Goal: Information Seeking & Learning: Learn about a topic

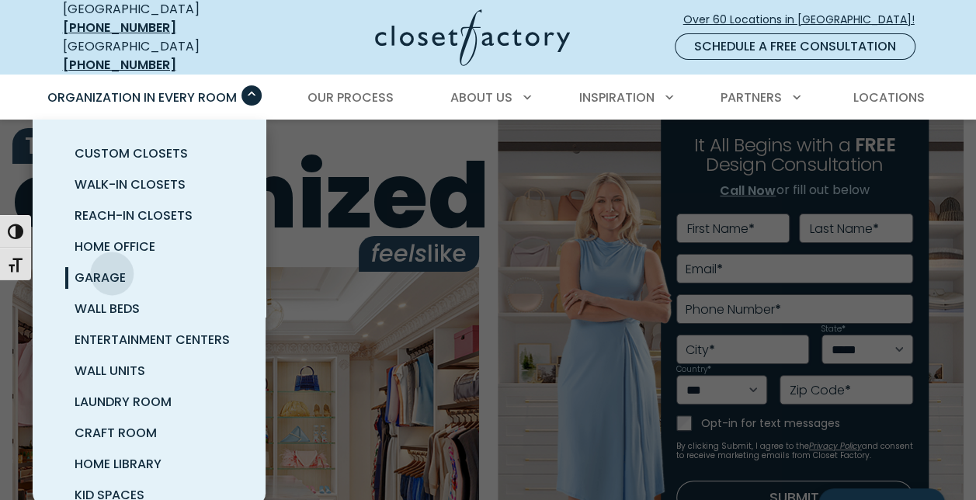
click at [112, 269] on span "Garage" at bounding box center [100, 278] width 51 height 18
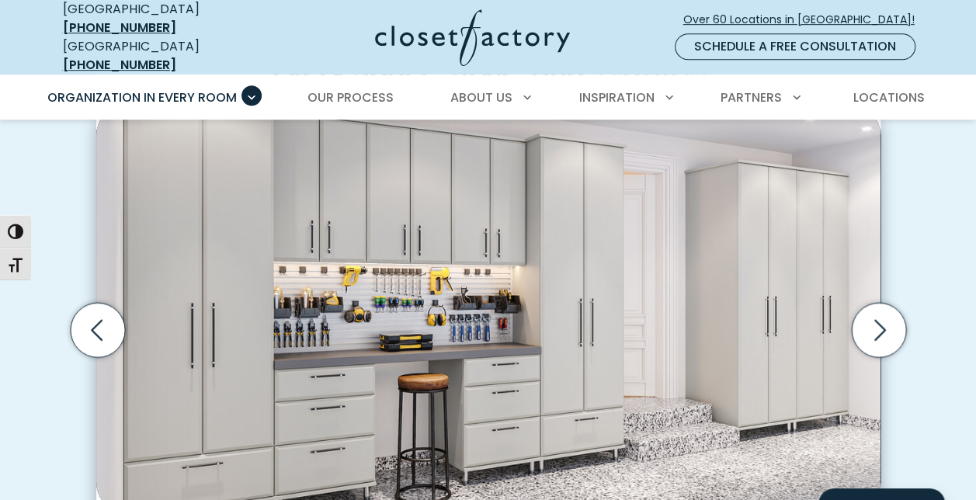
scroll to position [450, 0]
click at [885, 322] on icon "Next slide" at bounding box center [878, 329] width 54 height 54
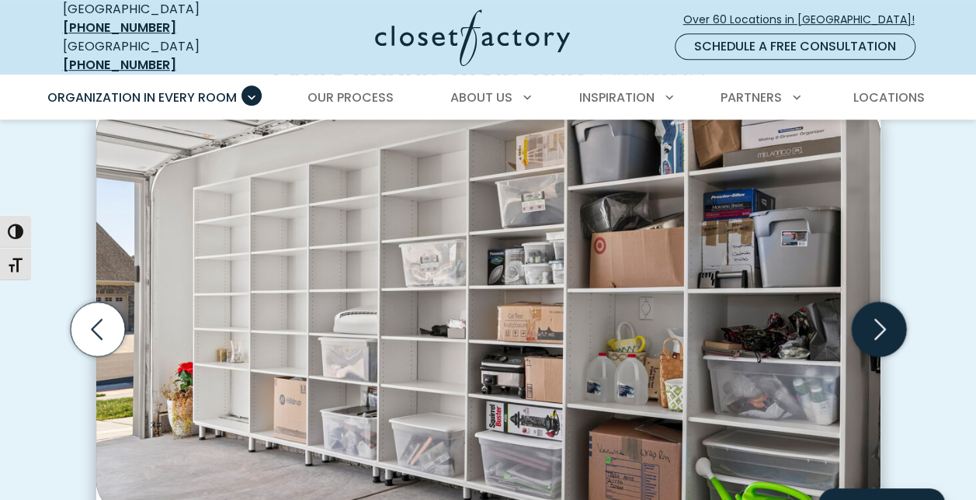
click at [885, 322] on icon "Next slide" at bounding box center [878, 329] width 54 height 54
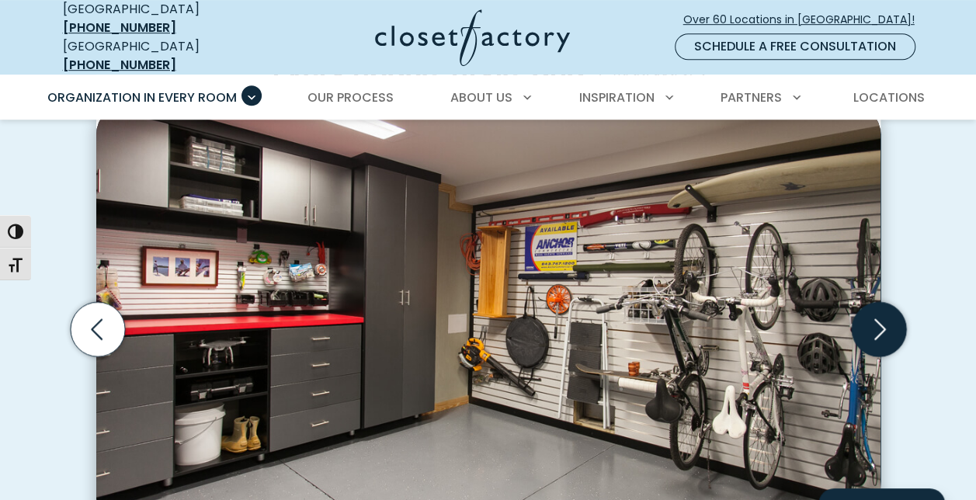
click at [885, 322] on icon "Next slide" at bounding box center [878, 329] width 54 height 54
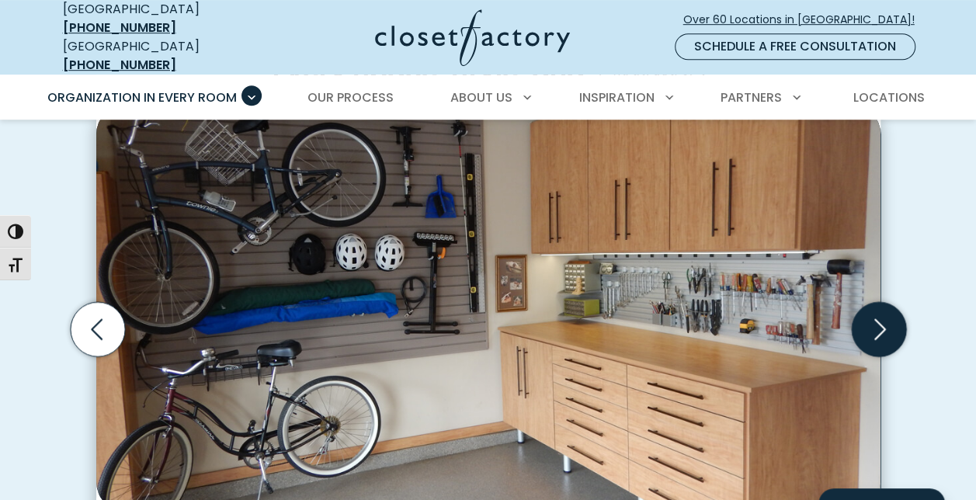
click at [885, 322] on icon "Next slide" at bounding box center [878, 329] width 54 height 54
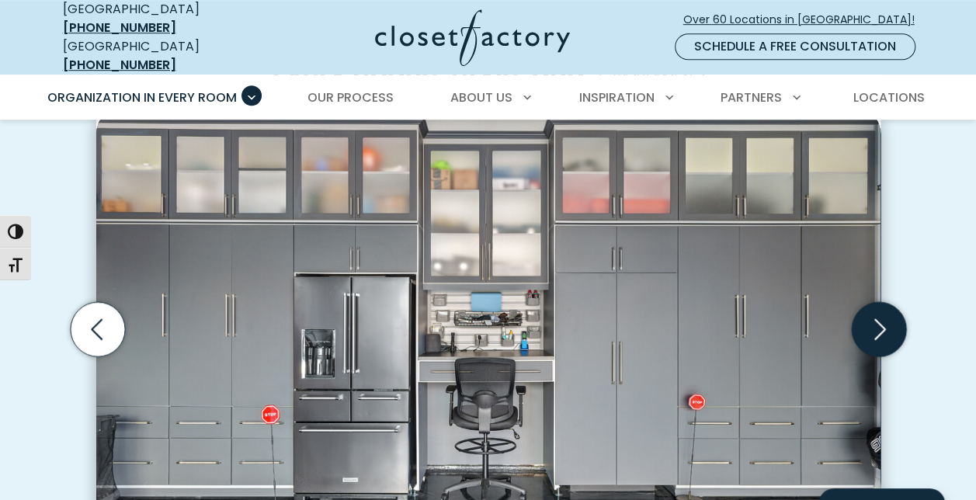
click at [885, 322] on icon "Next slide" at bounding box center [878, 329] width 54 height 54
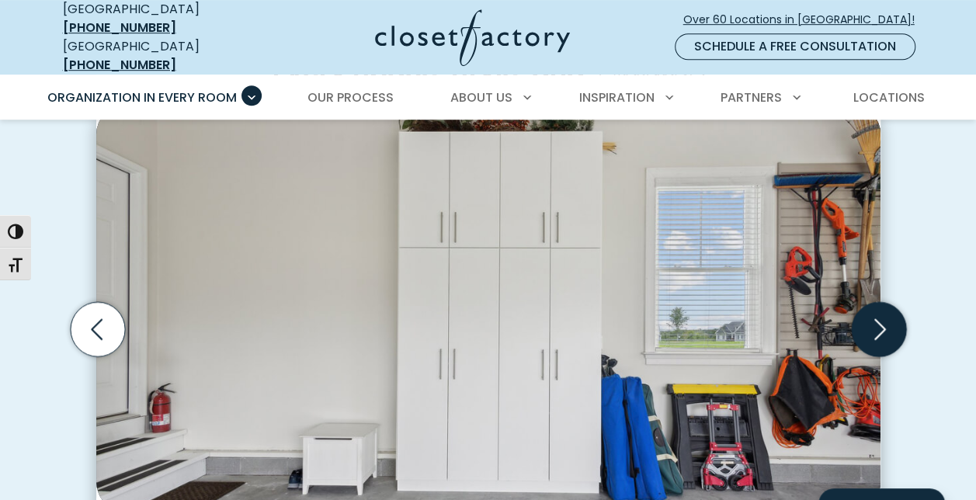
click at [885, 322] on icon "Next slide" at bounding box center [878, 329] width 54 height 54
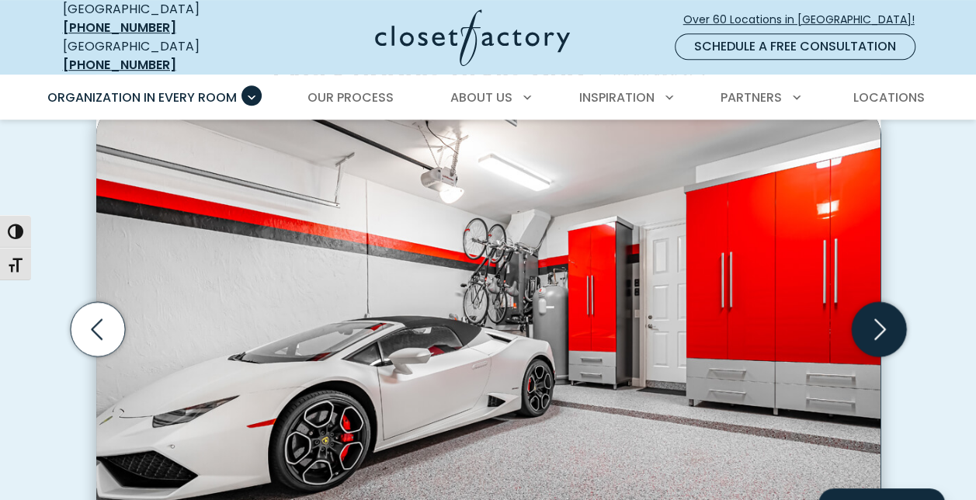
click at [885, 322] on icon "Next slide" at bounding box center [878, 329] width 54 height 54
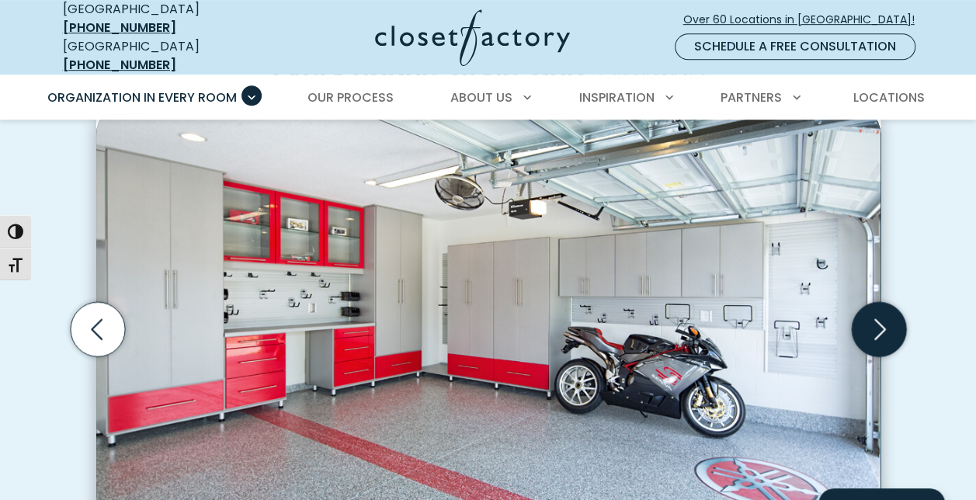
click at [885, 322] on icon "Next slide" at bounding box center [878, 329] width 54 height 54
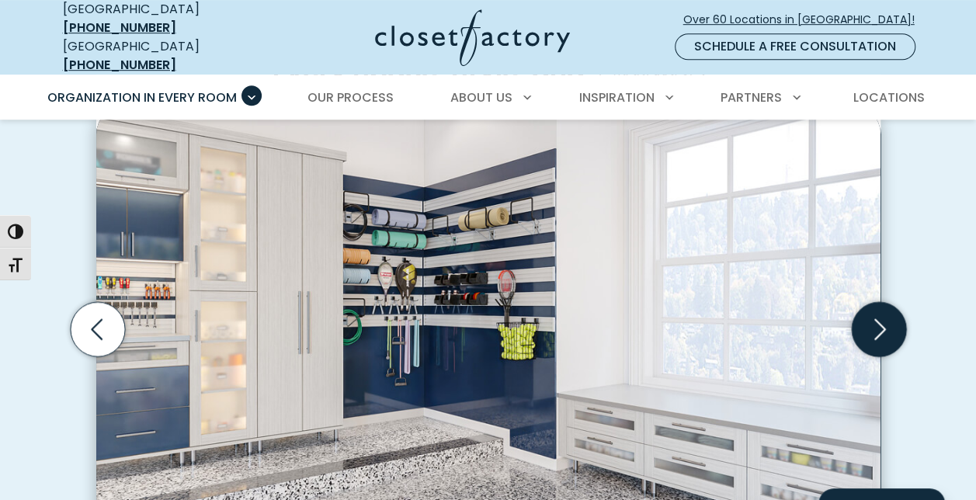
click at [885, 322] on icon "Next slide" at bounding box center [878, 329] width 54 height 54
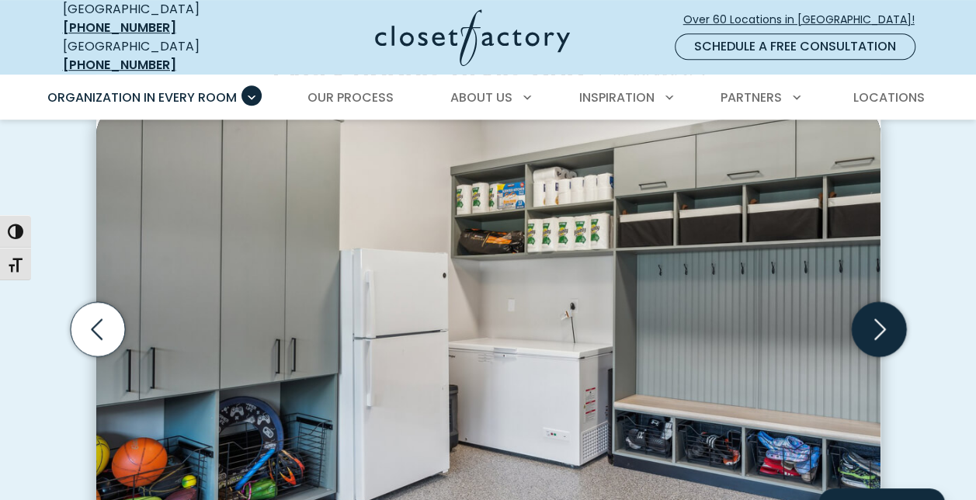
click at [885, 322] on icon "Next slide" at bounding box center [878, 329] width 54 height 54
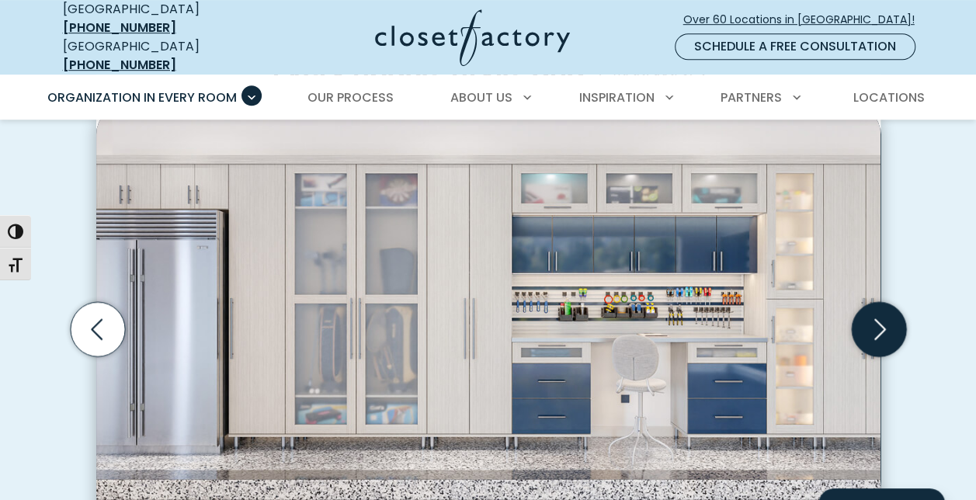
click at [885, 322] on icon "Next slide" at bounding box center [878, 329] width 54 height 54
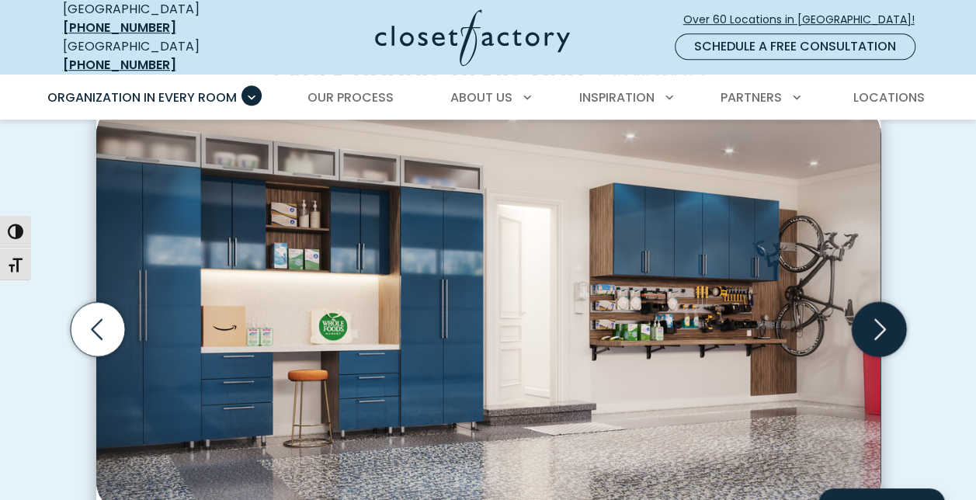
click at [885, 322] on icon "Next slide" at bounding box center [878, 329] width 54 height 54
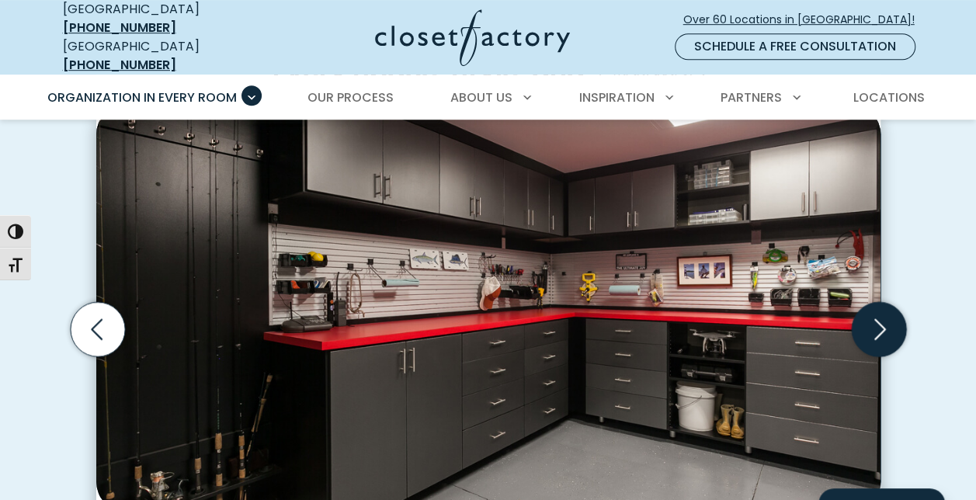
click at [885, 322] on icon "Next slide" at bounding box center [878, 329] width 54 height 54
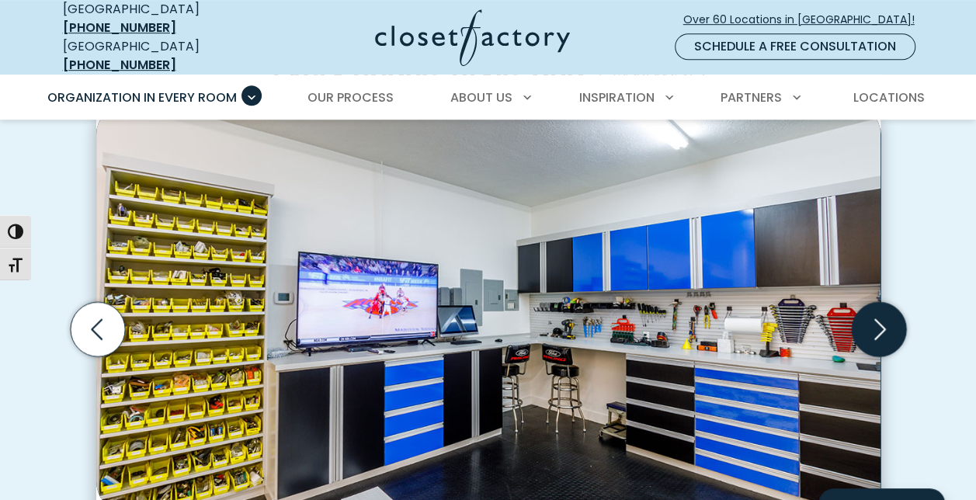
click at [885, 322] on icon "Next slide" at bounding box center [878, 329] width 54 height 54
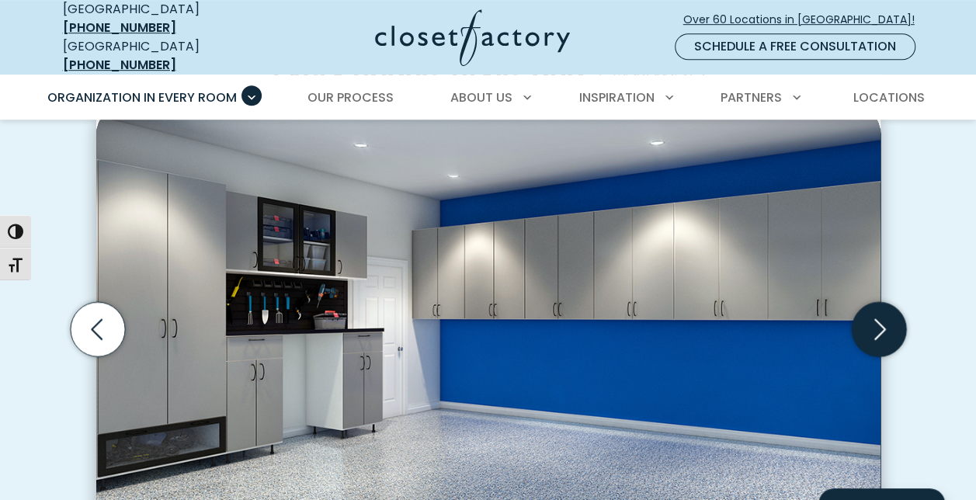
click at [885, 322] on icon "Next slide" at bounding box center [878, 329] width 54 height 54
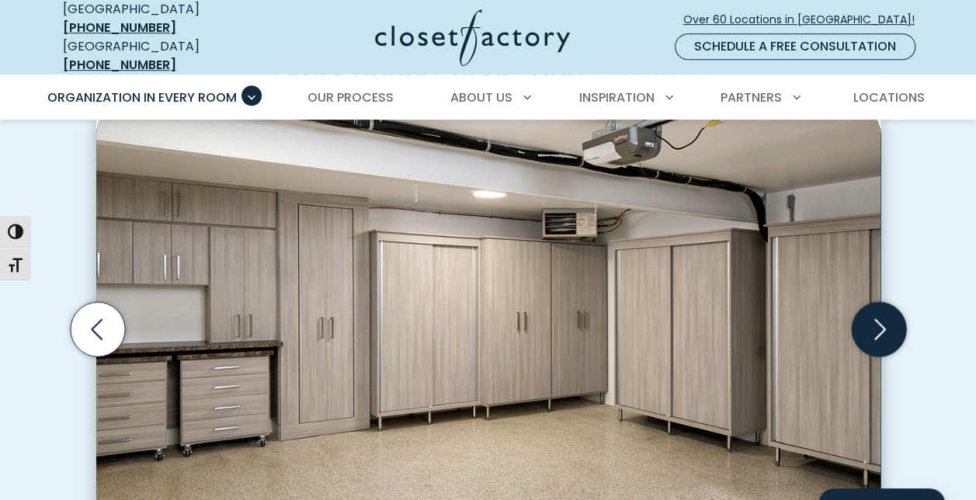
click at [885, 322] on icon "Next slide" at bounding box center [878, 329] width 54 height 54
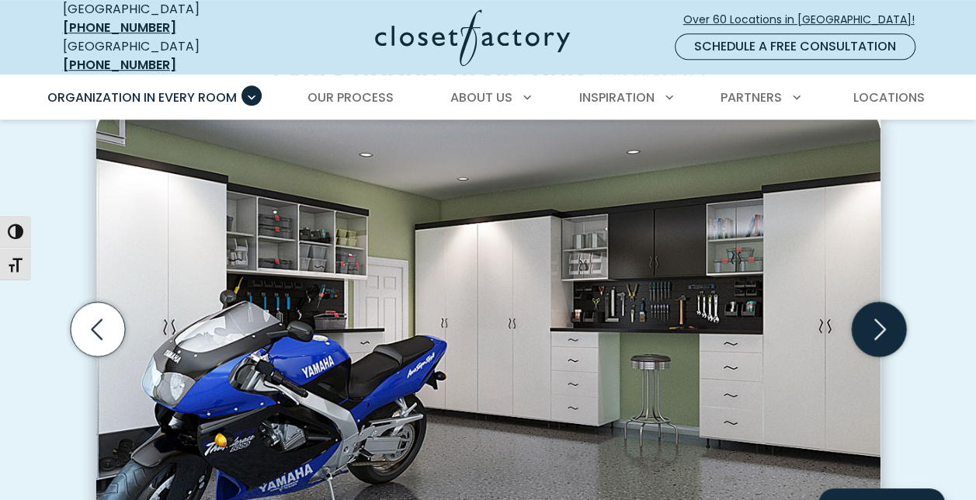
click at [885, 322] on icon "Next slide" at bounding box center [878, 329] width 54 height 54
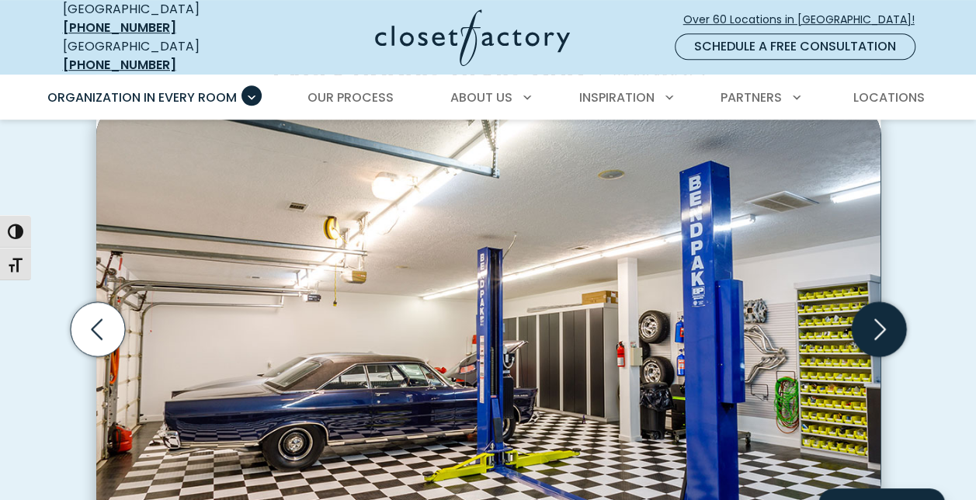
click at [885, 322] on icon "Next slide" at bounding box center [878, 329] width 54 height 54
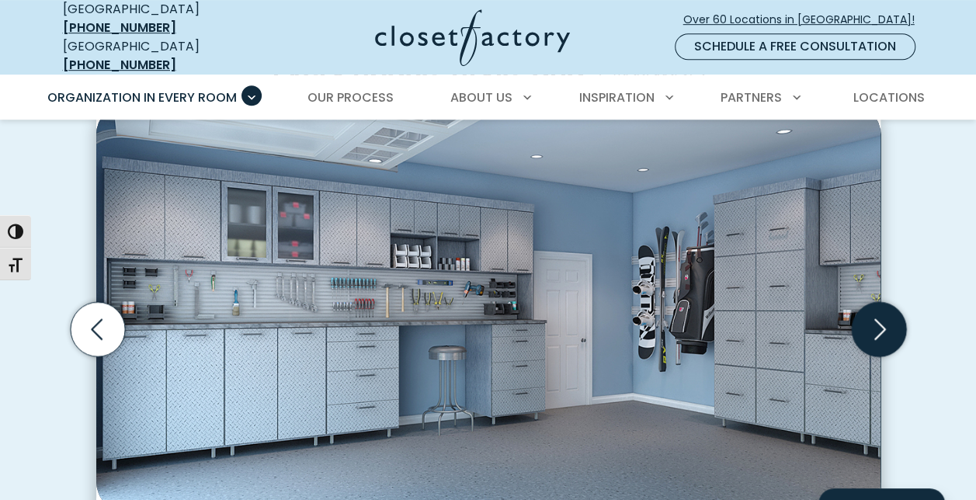
click at [885, 322] on icon "Next slide" at bounding box center [878, 329] width 54 height 54
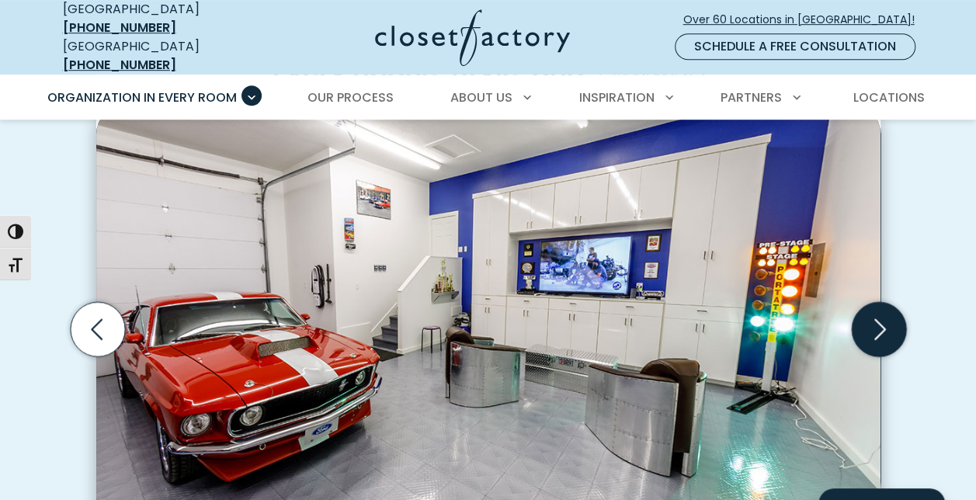
click at [885, 322] on icon "Next slide" at bounding box center [878, 329] width 54 height 54
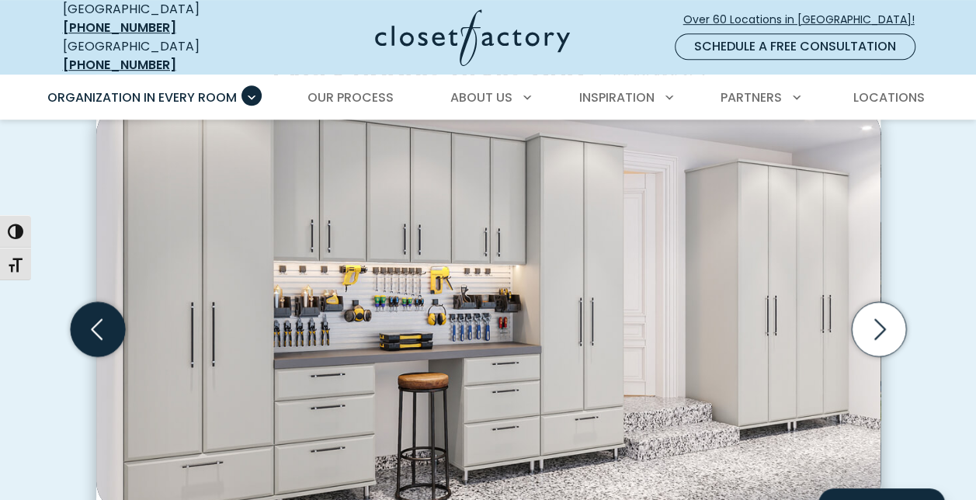
click at [101, 312] on icon "Previous slide" at bounding box center [97, 329] width 54 height 54
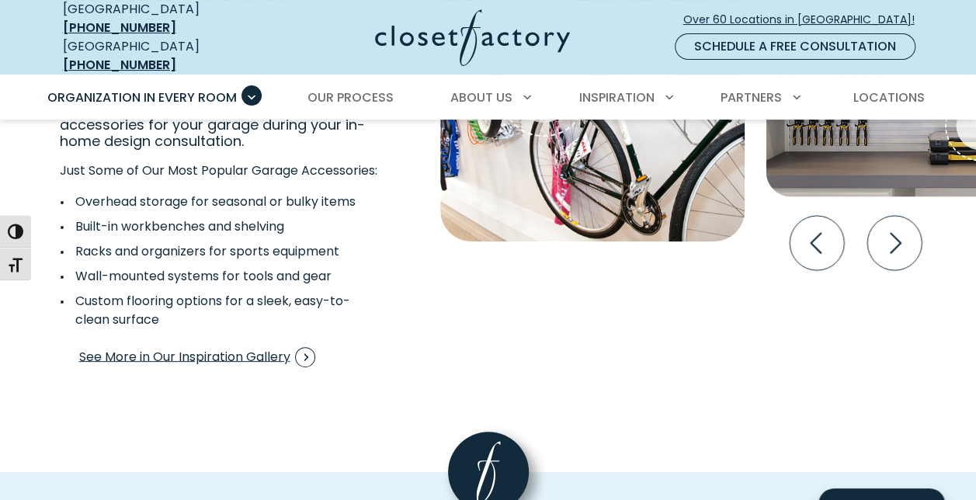
scroll to position [3042, 0]
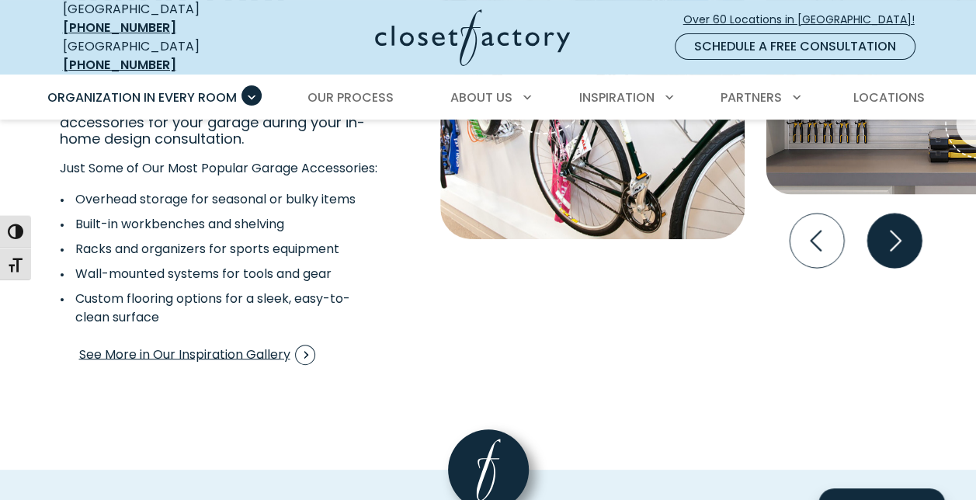
click at [897, 230] on icon "Next slide" at bounding box center [894, 241] width 54 height 54
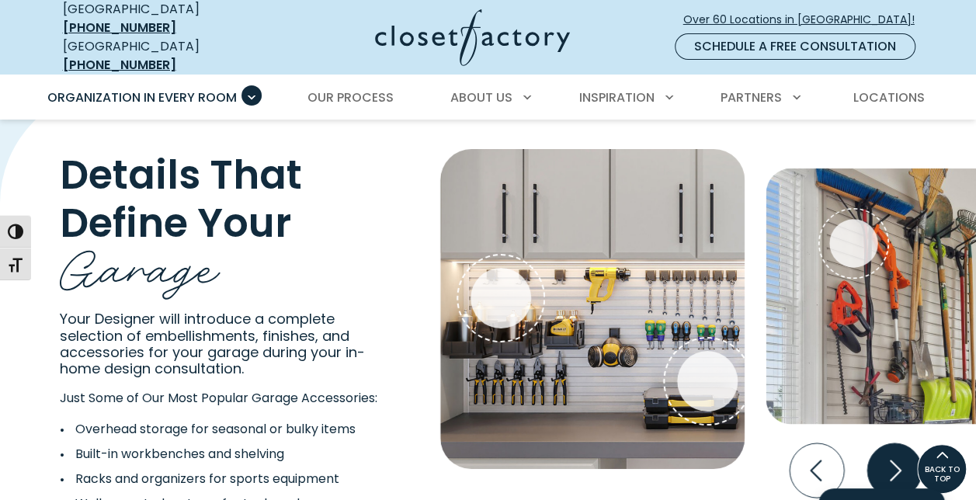
scroll to position [2807, 0]
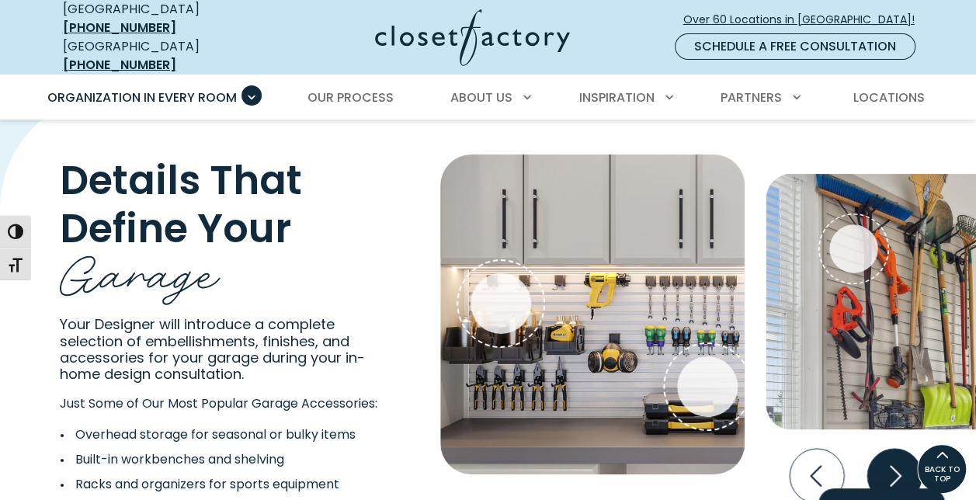
click at [891, 455] on icon "Next slide" at bounding box center [894, 476] width 54 height 54
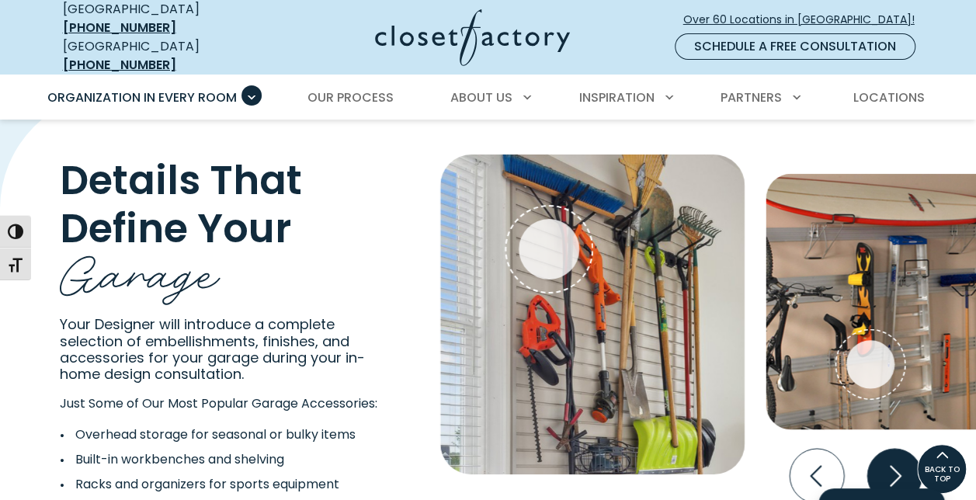
click at [891, 455] on icon "Next slide" at bounding box center [894, 476] width 54 height 54
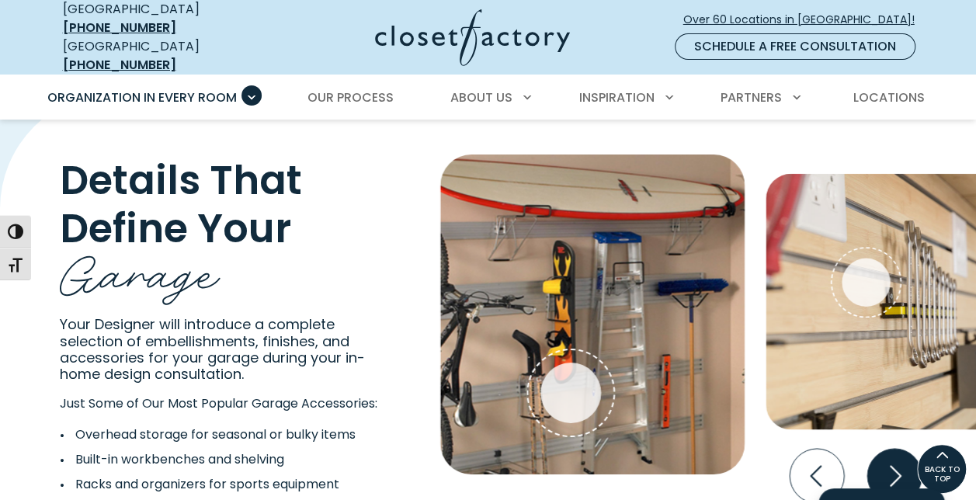
click at [891, 455] on icon "Next slide" at bounding box center [894, 476] width 54 height 54
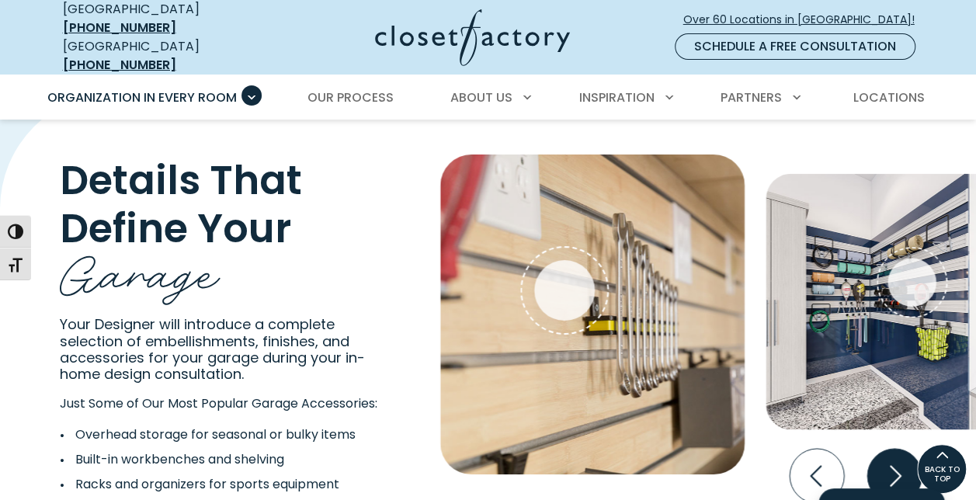
click at [891, 455] on icon "Next slide" at bounding box center [894, 476] width 54 height 54
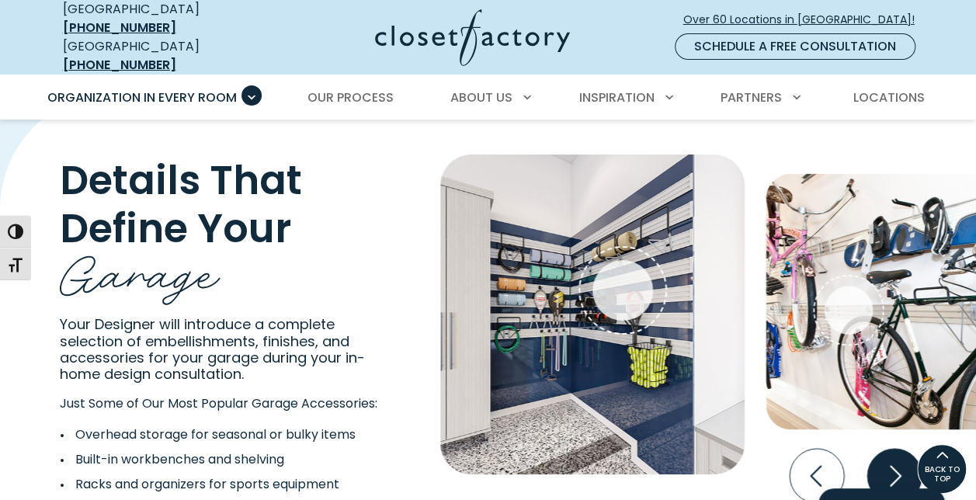
click at [891, 455] on icon "Next slide" at bounding box center [894, 476] width 54 height 54
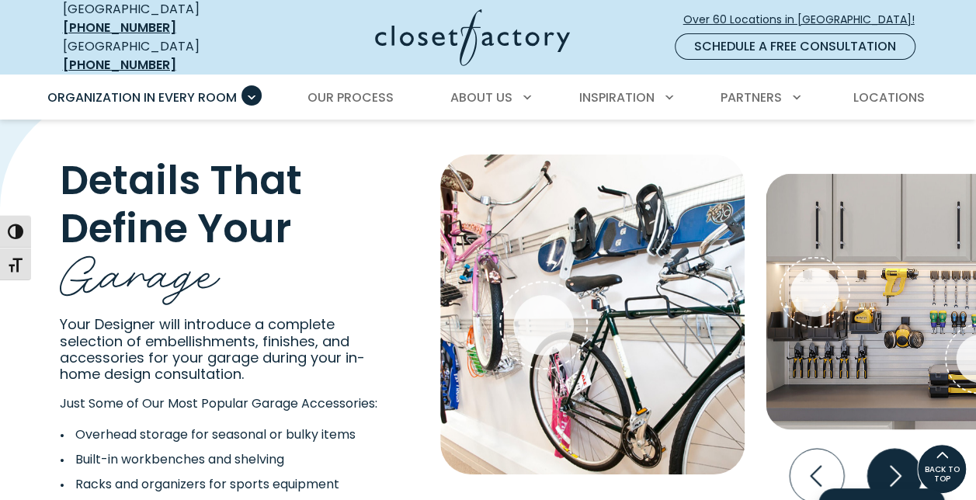
click at [891, 455] on icon "Next slide" at bounding box center [894, 476] width 54 height 54
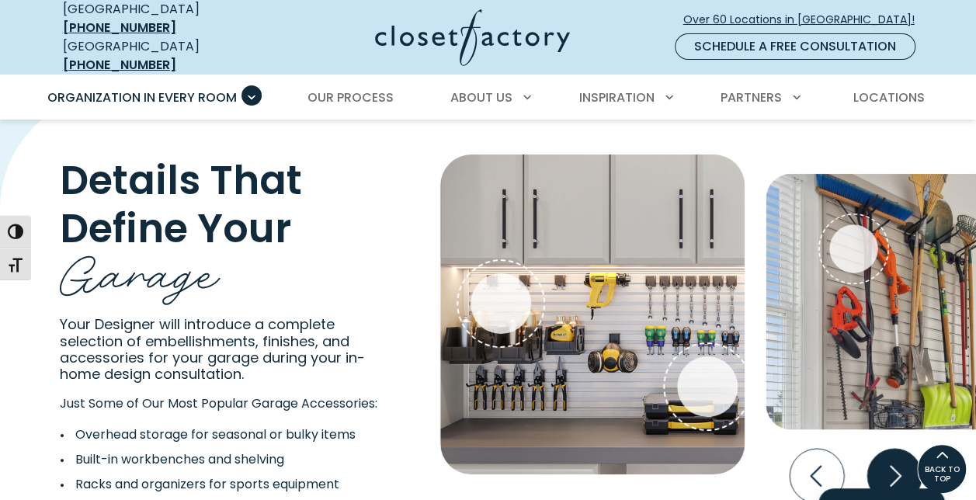
click at [891, 455] on icon "Next slide" at bounding box center [894, 476] width 54 height 54
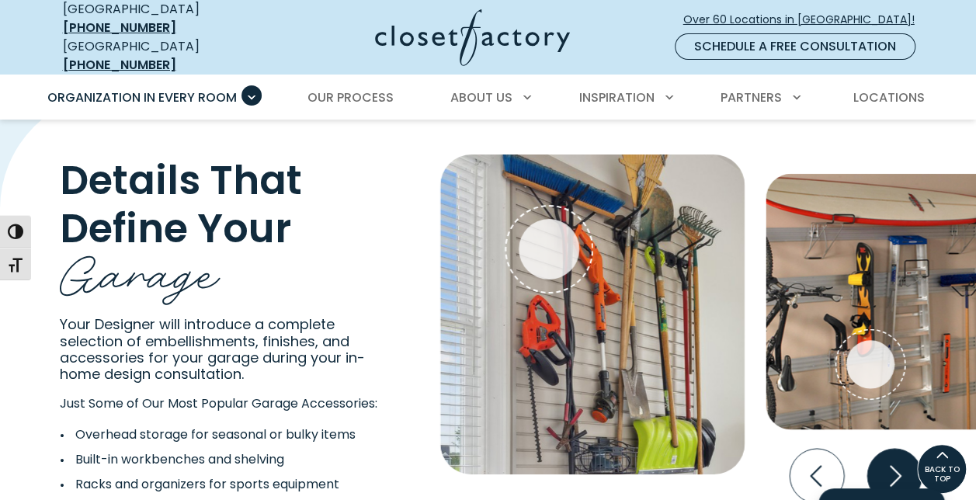
click at [891, 455] on icon "Next slide" at bounding box center [894, 476] width 54 height 54
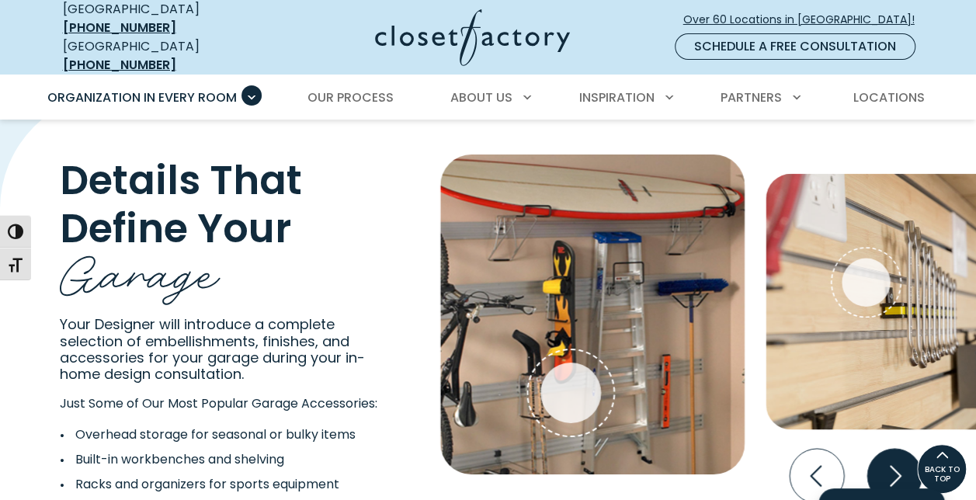
click at [891, 455] on icon "Next slide" at bounding box center [894, 476] width 54 height 54
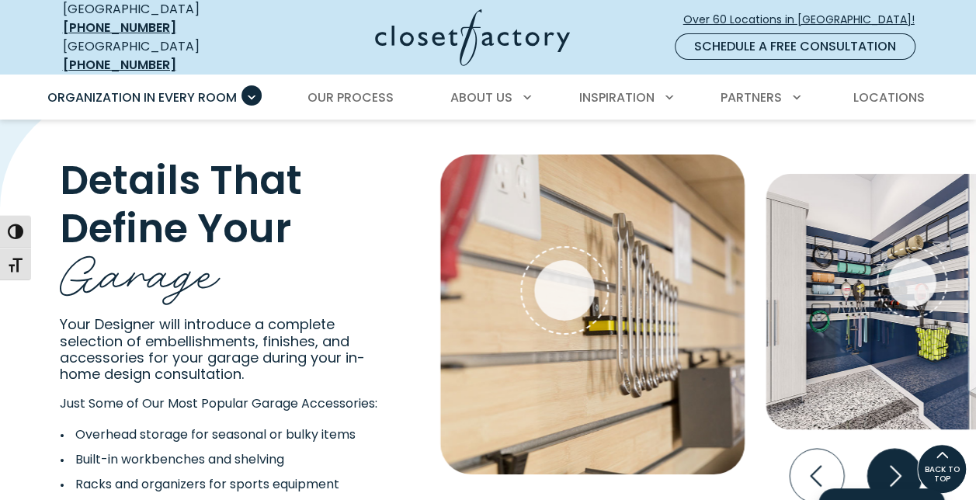
click at [891, 455] on icon "Next slide" at bounding box center [894, 476] width 54 height 54
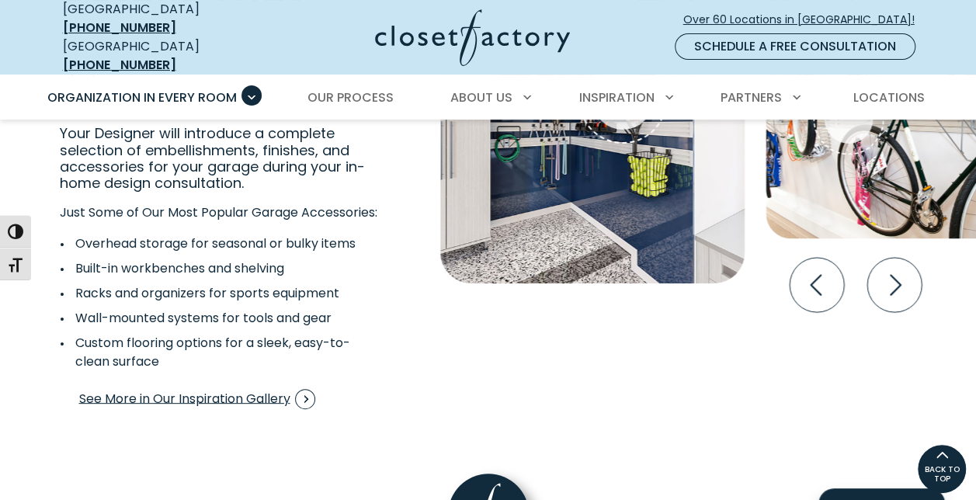
scroll to position [2997, 0]
click at [269, 410] on span "See More in Our Inspiration Gallery" at bounding box center [197, 400] width 236 height 20
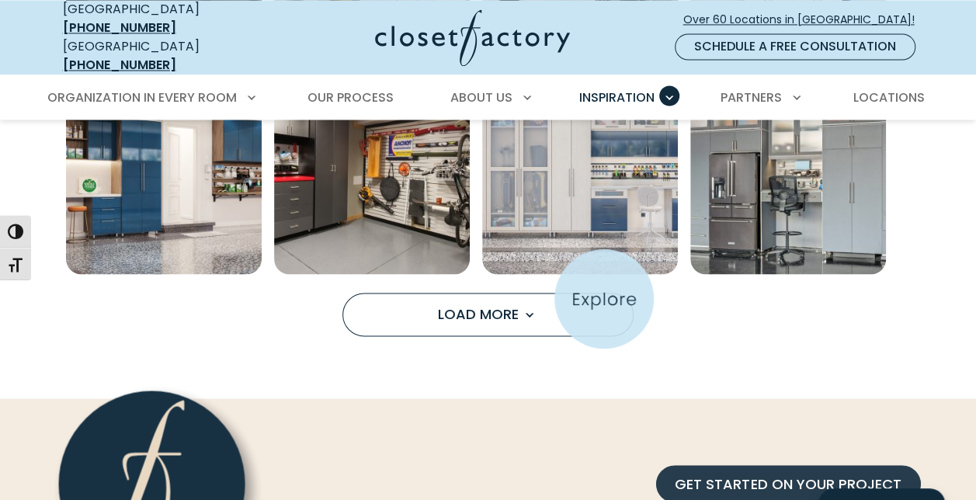
scroll to position [1228, 0]
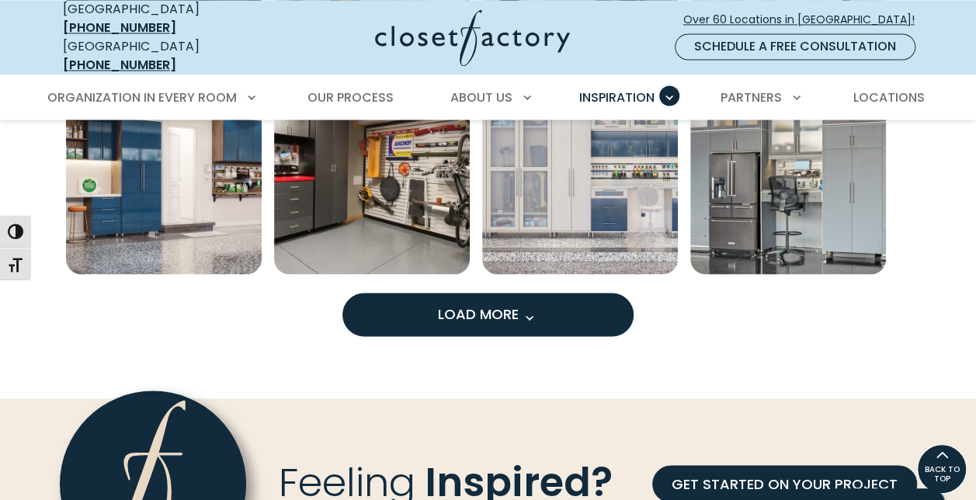
click at [520, 304] on span "Load More" at bounding box center [488, 313] width 101 height 19
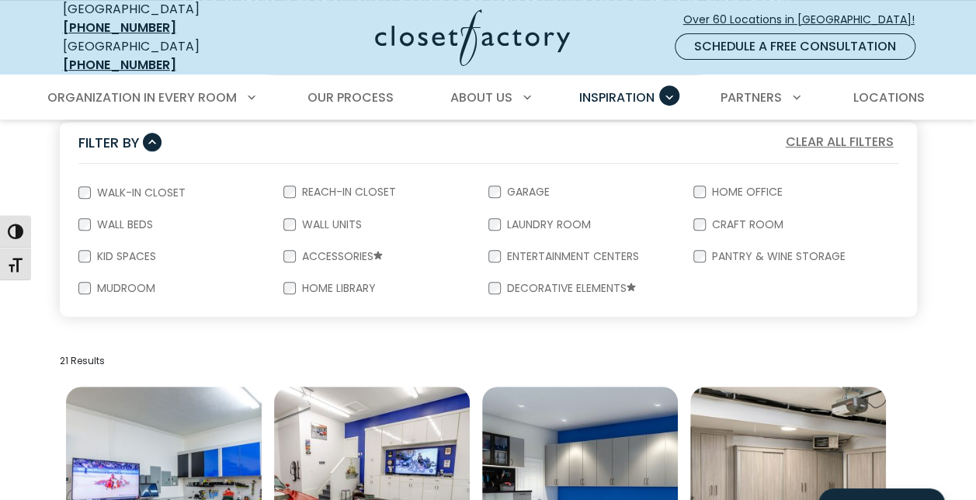
scroll to position [0, 0]
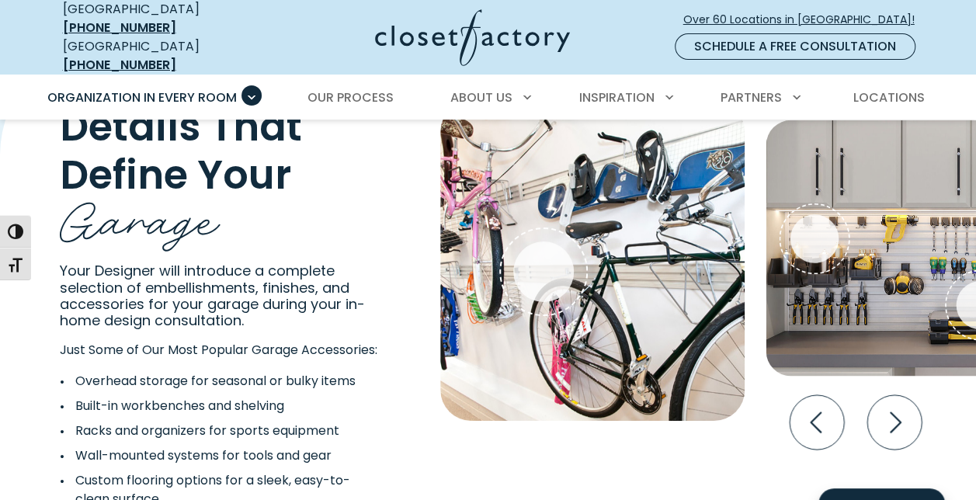
scroll to position [2867, 0]
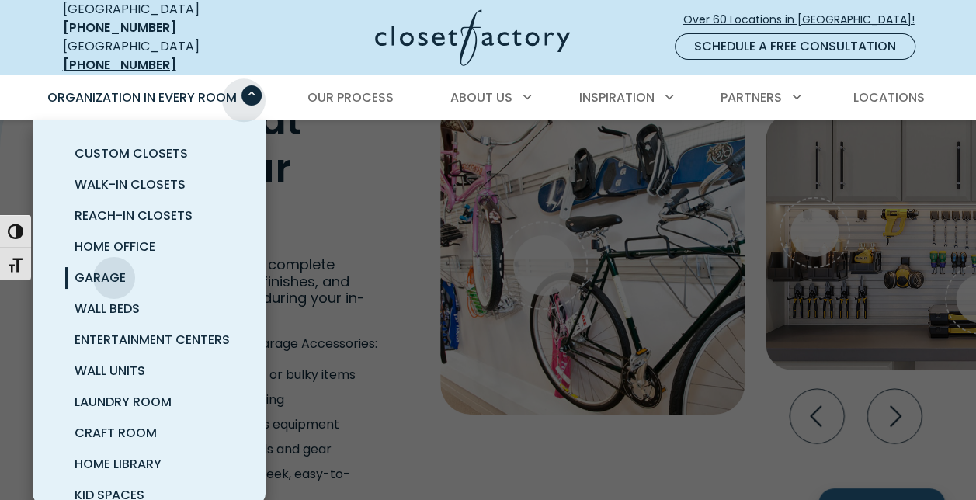
click at [244, 88] on span "Primary Menu" at bounding box center [252, 95] width 20 height 20
click at [135, 144] on span "Custom Closets" at bounding box center [131, 153] width 113 height 18
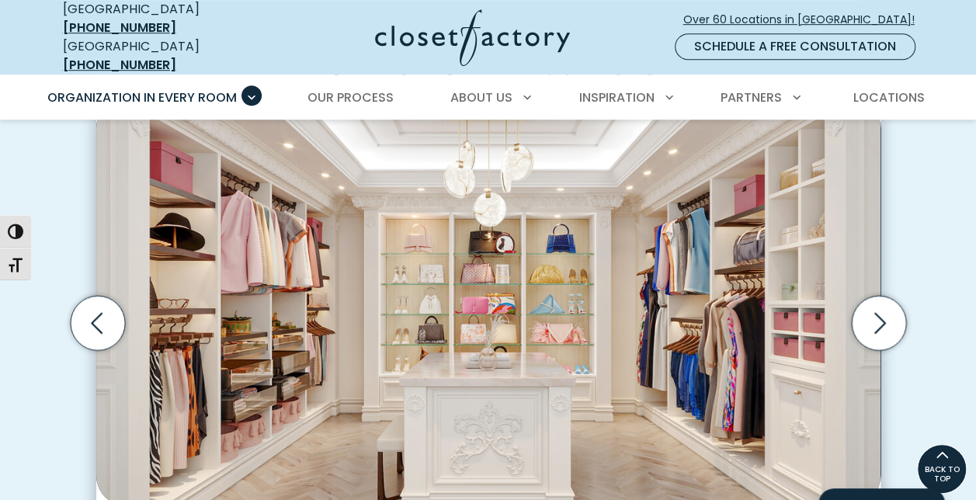
scroll to position [478, 0]
click at [874, 314] on icon "Next slide" at bounding box center [878, 324] width 54 height 54
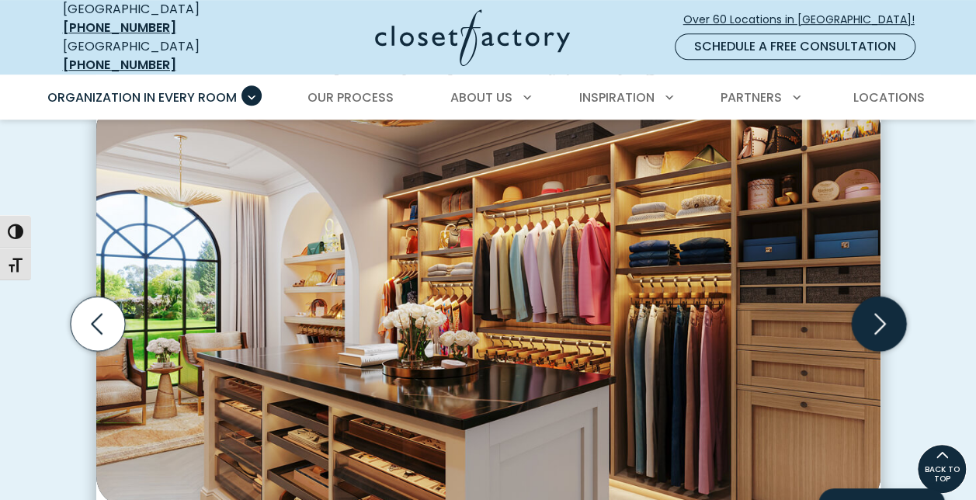
click at [874, 314] on icon "Next slide" at bounding box center [878, 324] width 54 height 54
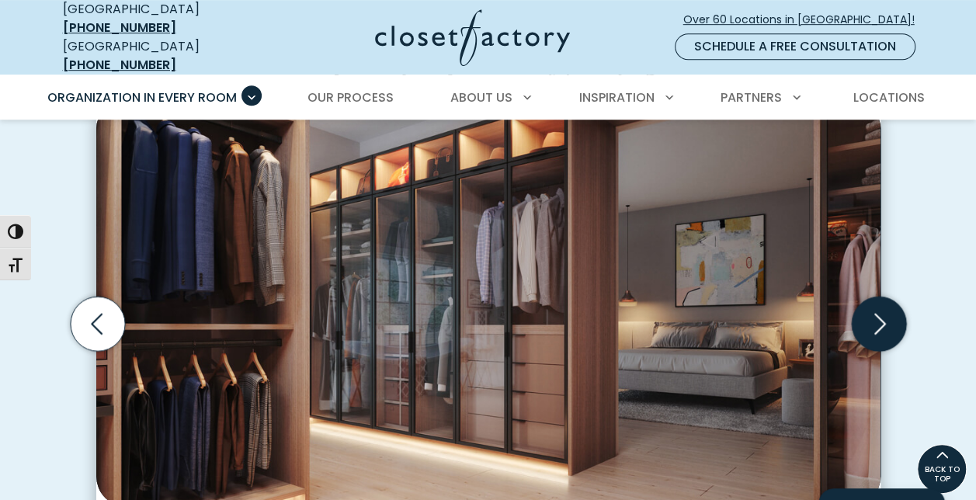
click at [874, 314] on icon "Next slide" at bounding box center [878, 324] width 54 height 54
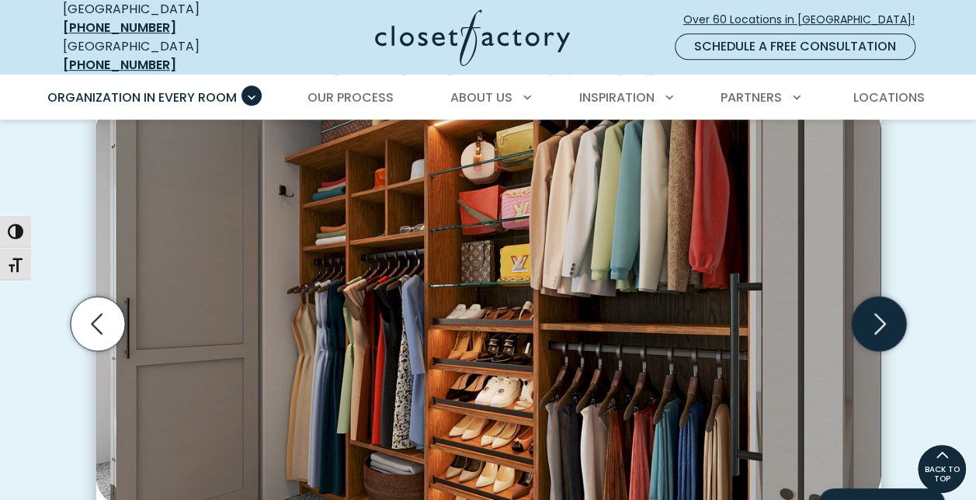
click at [874, 314] on icon "Next slide" at bounding box center [878, 324] width 54 height 54
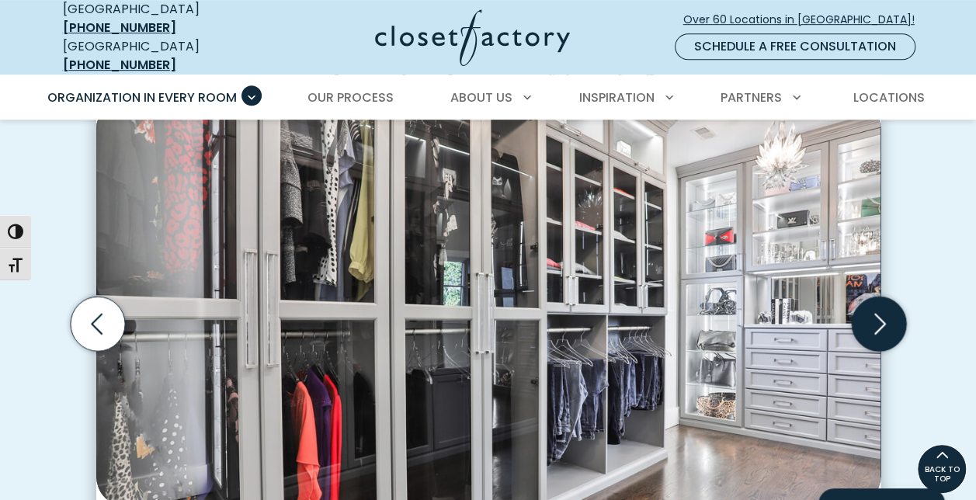
click at [874, 314] on icon "Next slide" at bounding box center [878, 324] width 54 height 54
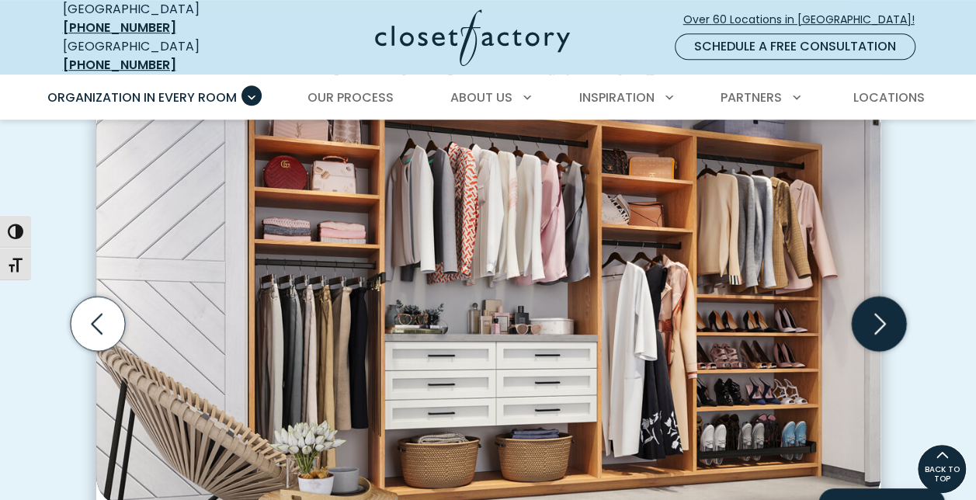
click at [874, 314] on icon "Next slide" at bounding box center [878, 324] width 54 height 54
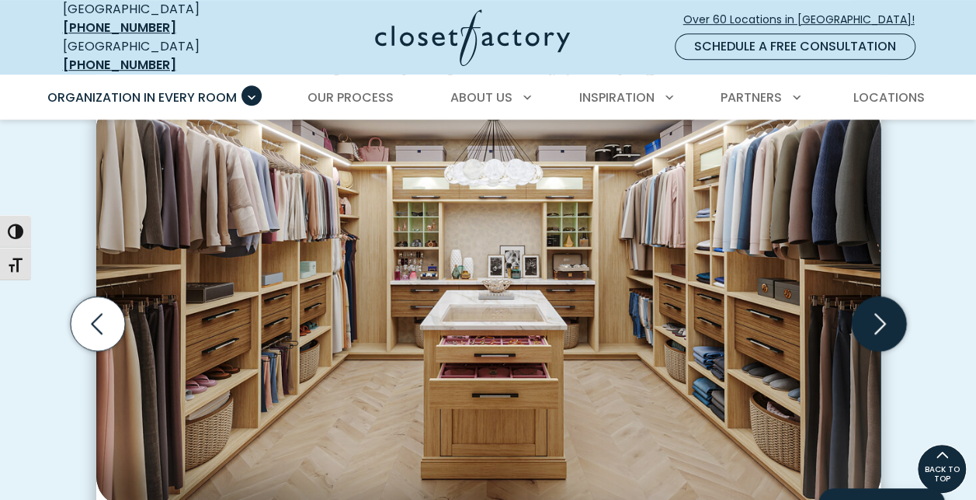
click at [880, 309] on icon "Next slide" at bounding box center [878, 324] width 54 height 54
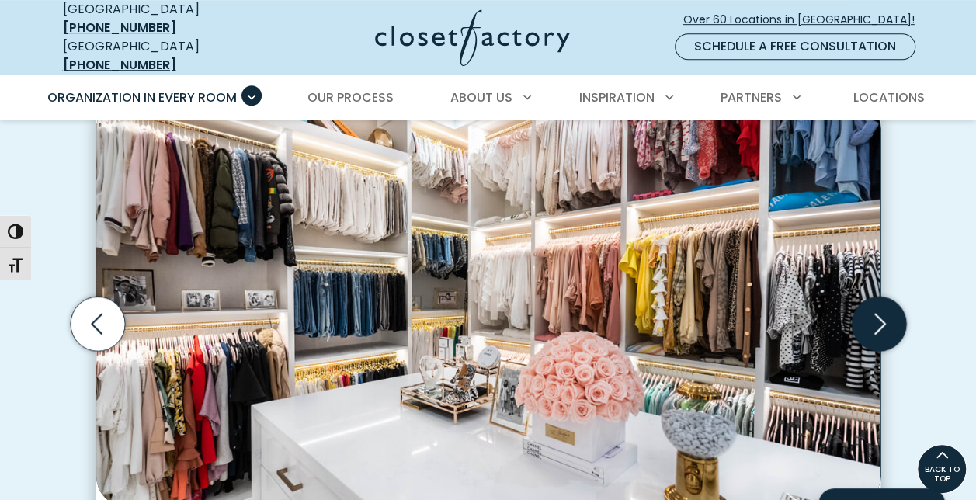
click at [881, 318] on icon "Next slide" at bounding box center [878, 324] width 54 height 54
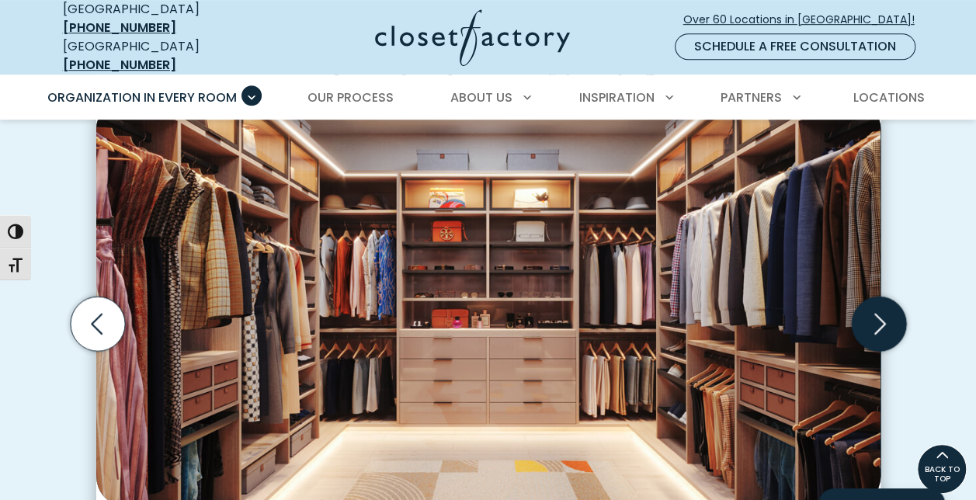
click at [888, 320] on icon "Next slide" at bounding box center [878, 324] width 54 height 54
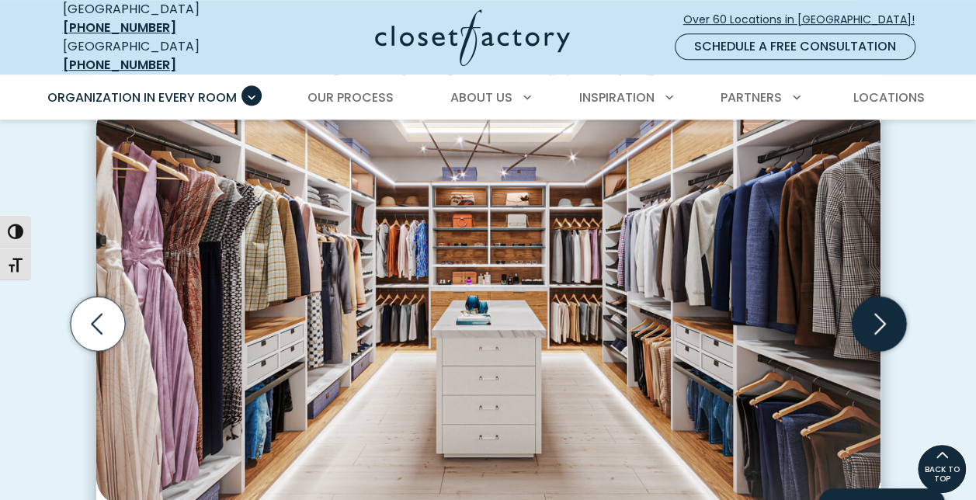
click at [873, 325] on icon "Next slide" at bounding box center [878, 324] width 54 height 54
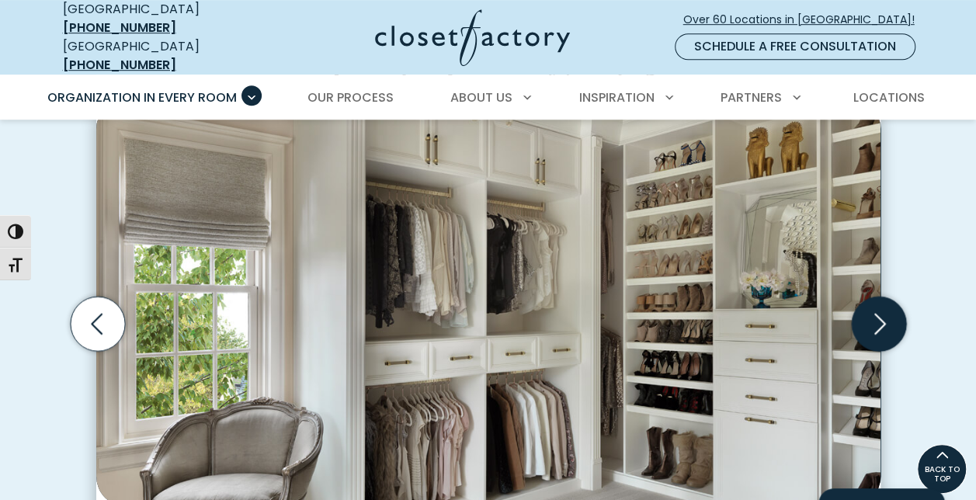
click at [889, 320] on icon "Next slide" at bounding box center [878, 324] width 54 height 54
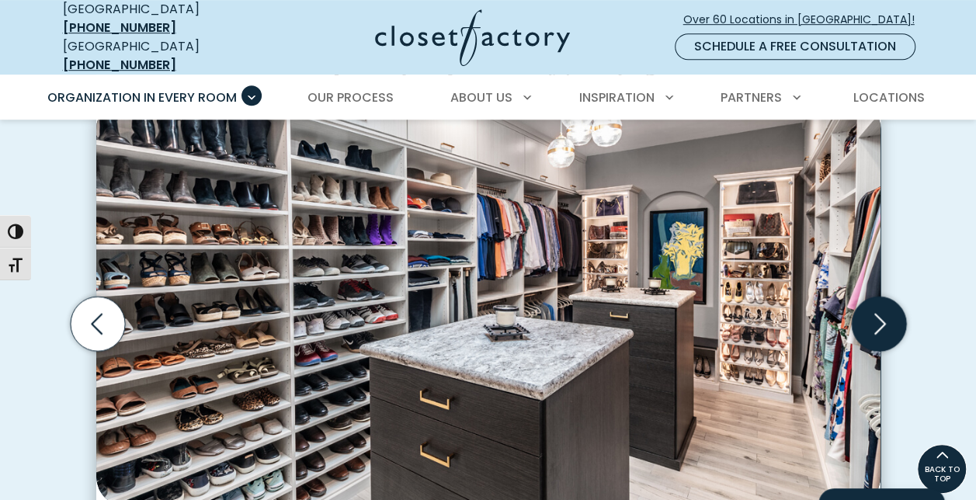
click at [892, 307] on icon "Next slide" at bounding box center [878, 324] width 54 height 54
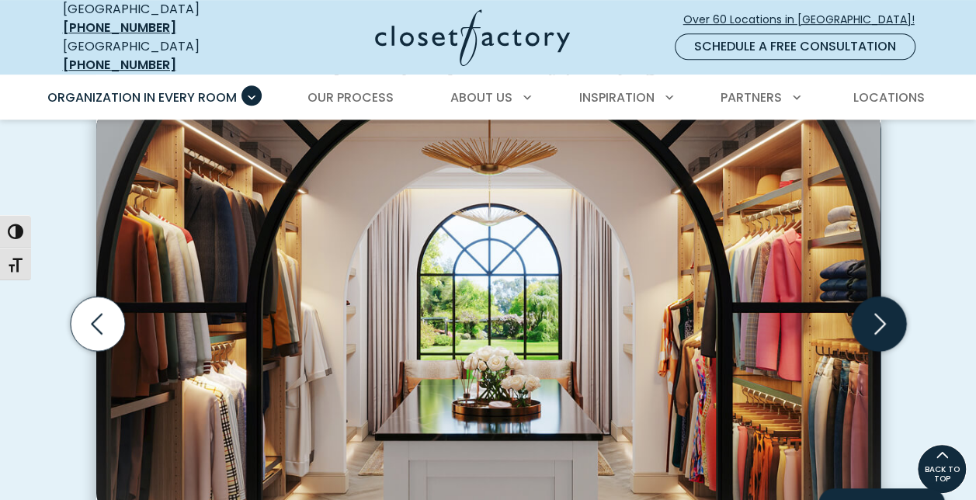
click at [892, 307] on icon "Next slide" at bounding box center [878, 324] width 54 height 54
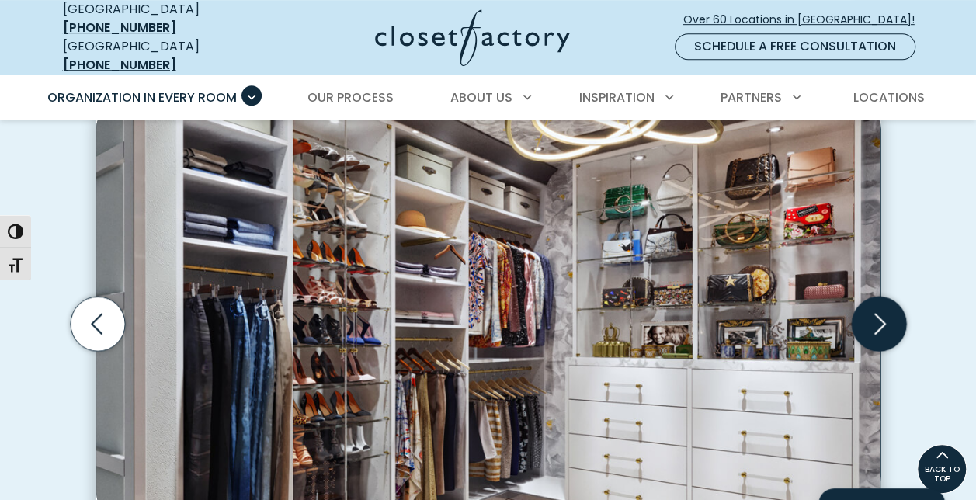
click at [892, 307] on icon "Next slide" at bounding box center [878, 324] width 54 height 54
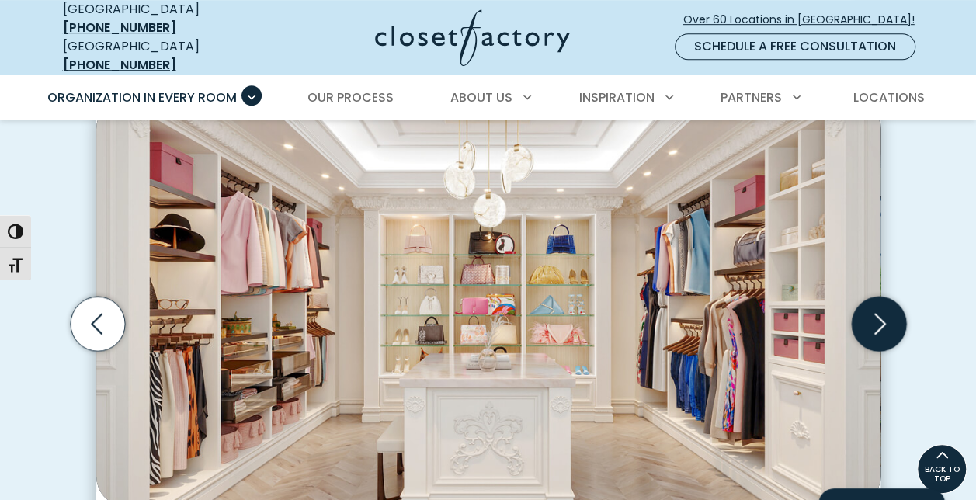
click at [892, 307] on icon "Next slide" at bounding box center [878, 324] width 54 height 54
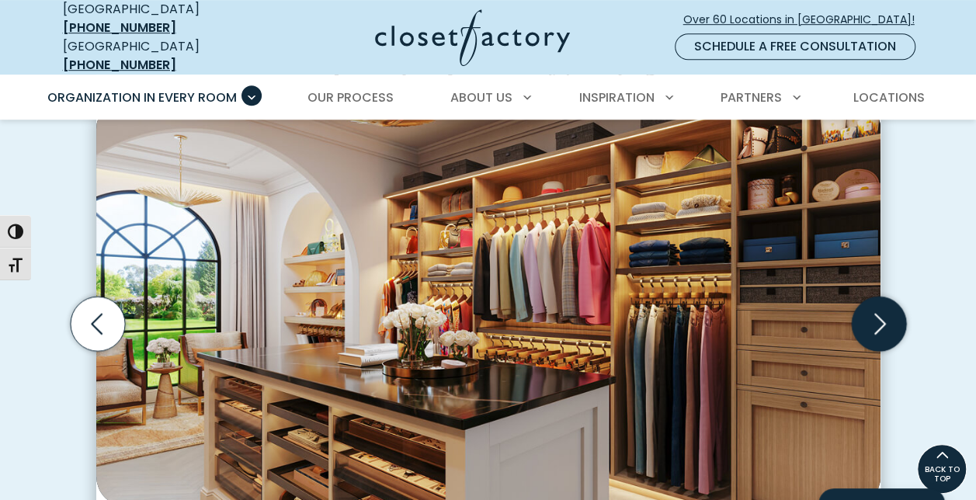
click at [892, 307] on icon "Next slide" at bounding box center [878, 324] width 54 height 54
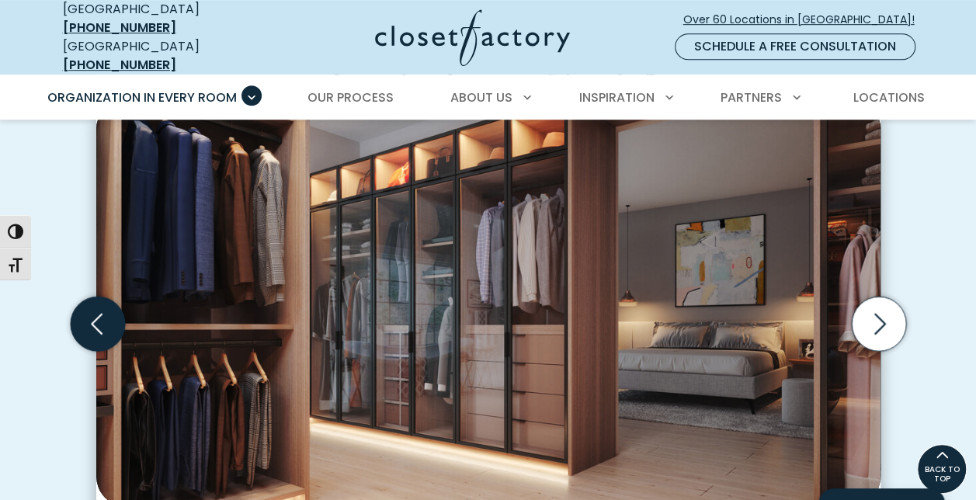
click at [89, 319] on icon "Previous slide" at bounding box center [97, 324] width 54 height 54
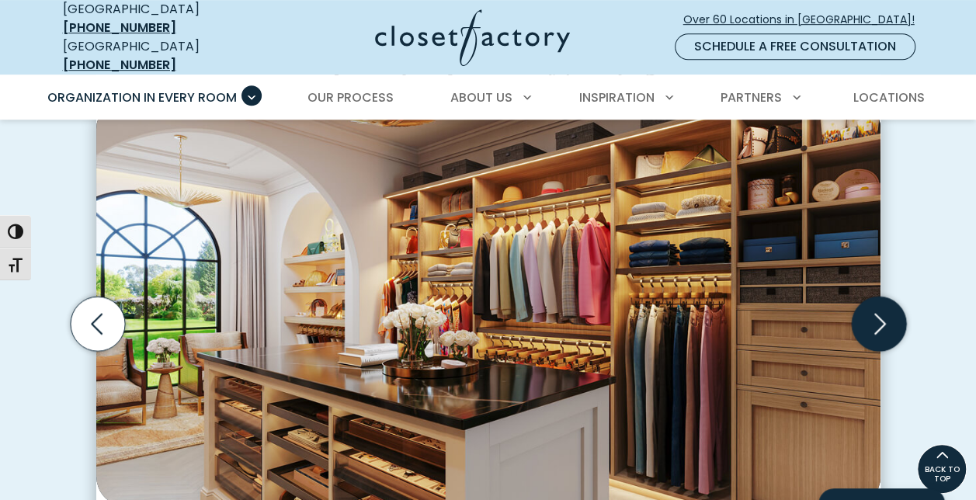
click at [882, 317] on icon "Next slide" at bounding box center [878, 324] width 54 height 54
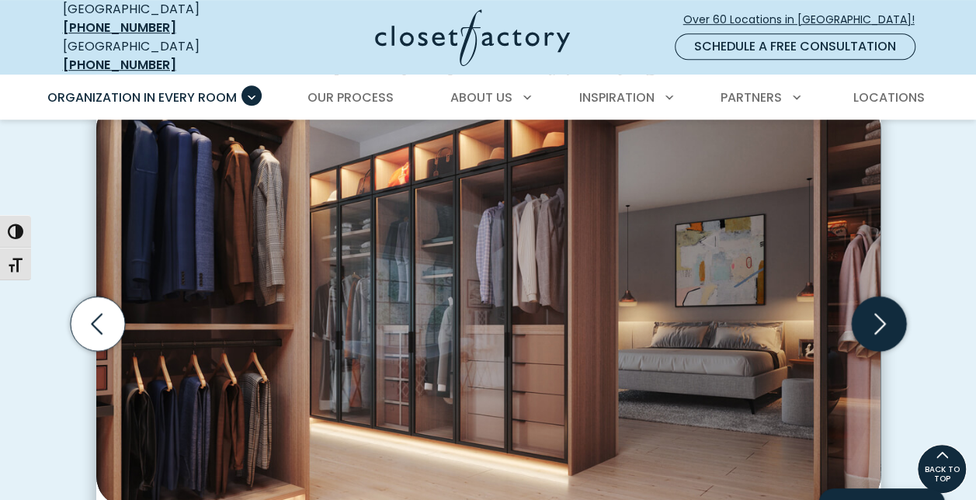
click at [882, 317] on icon "Next slide" at bounding box center [878, 324] width 54 height 54
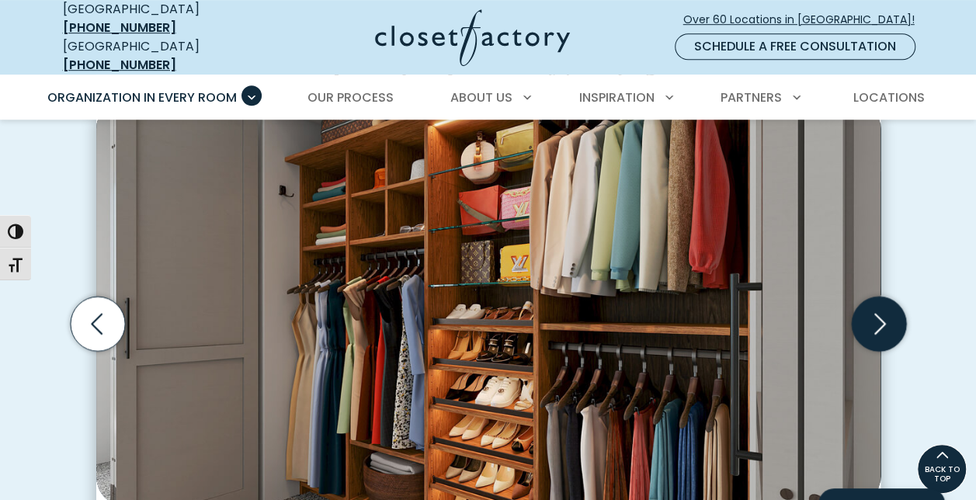
click at [882, 317] on icon "Next slide" at bounding box center [878, 324] width 54 height 54
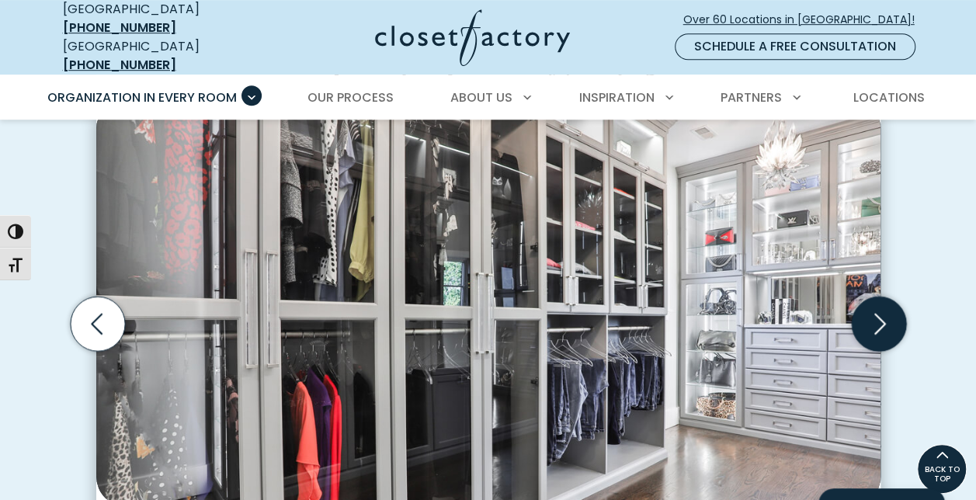
click at [882, 317] on icon "Next slide" at bounding box center [878, 324] width 54 height 54
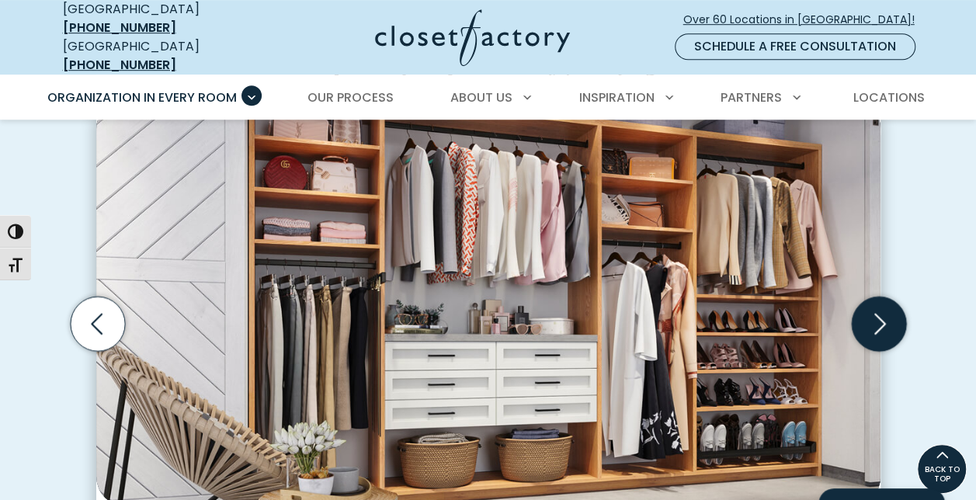
click at [882, 317] on icon "Next slide" at bounding box center [878, 324] width 54 height 54
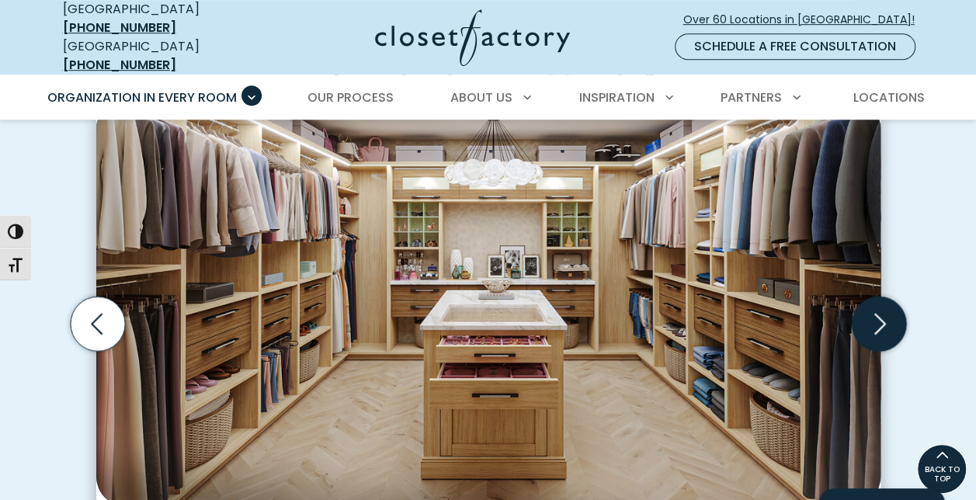
click at [882, 317] on icon "Next slide" at bounding box center [878, 324] width 54 height 54
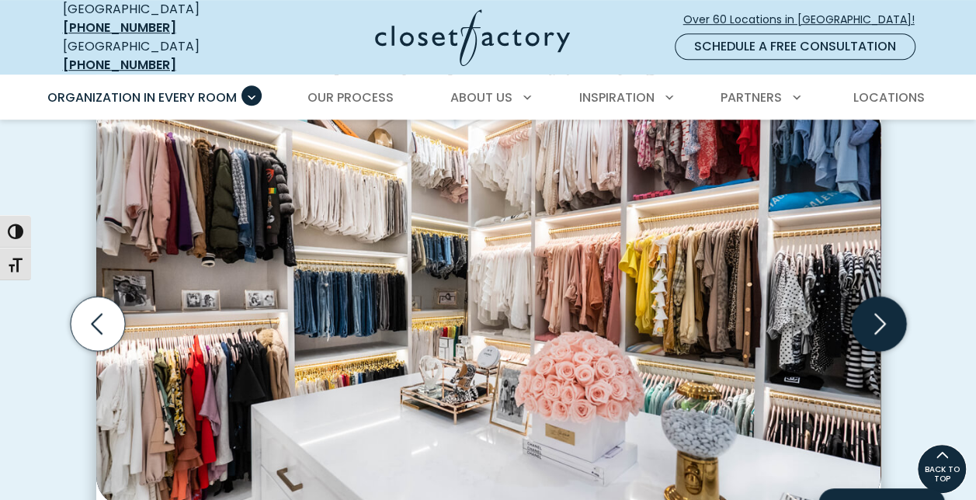
click at [882, 317] on icon "Next slide" at bounding box center [878, 324] width 54 height 54
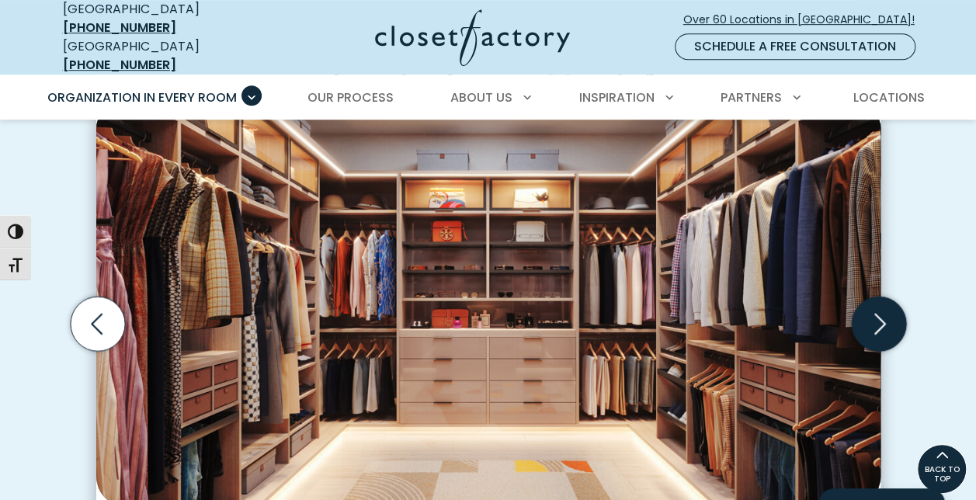
click at [882, 317] on icon "Next slide" at bounding box center [878, 324] width 54 height 54
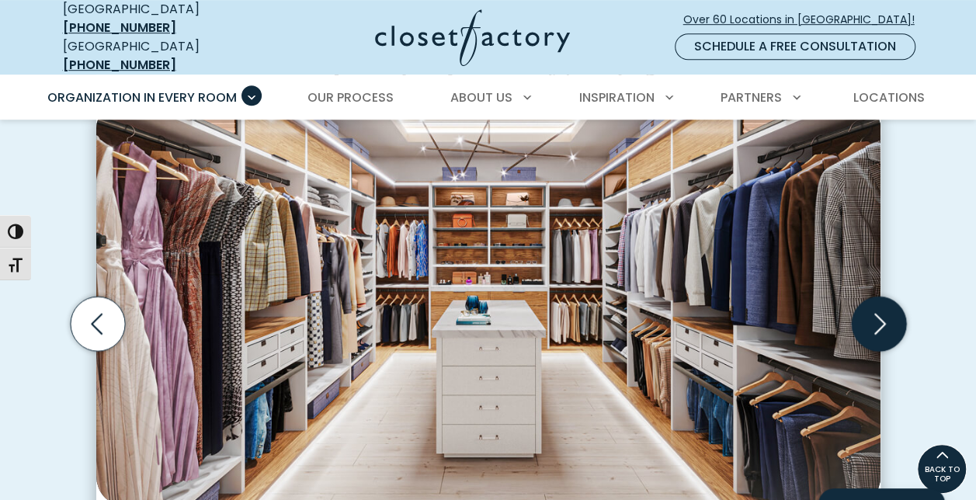
click at [882, 317] on icon "Next slide" at bounding box center [878, 324] width 54 height 54
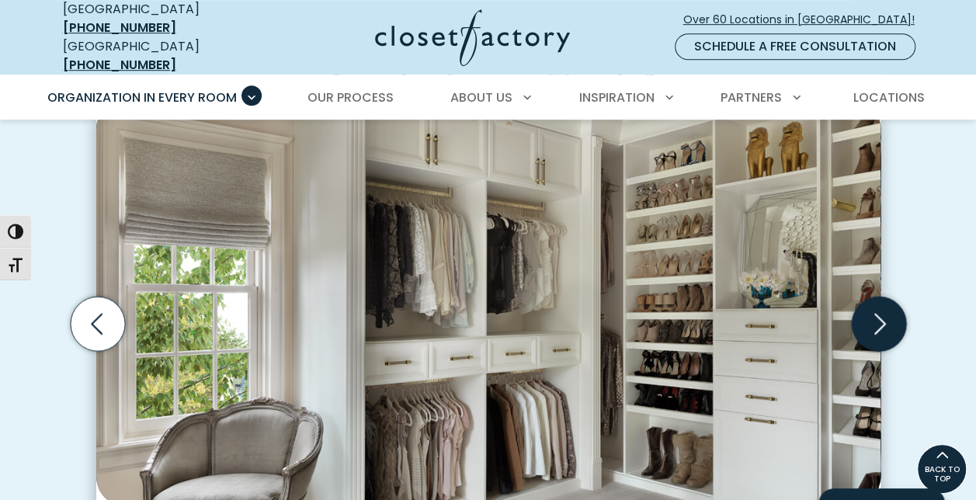
click at [882, 317] on icon "Next slide" at bounding box center [878, 324] width 54 height 54
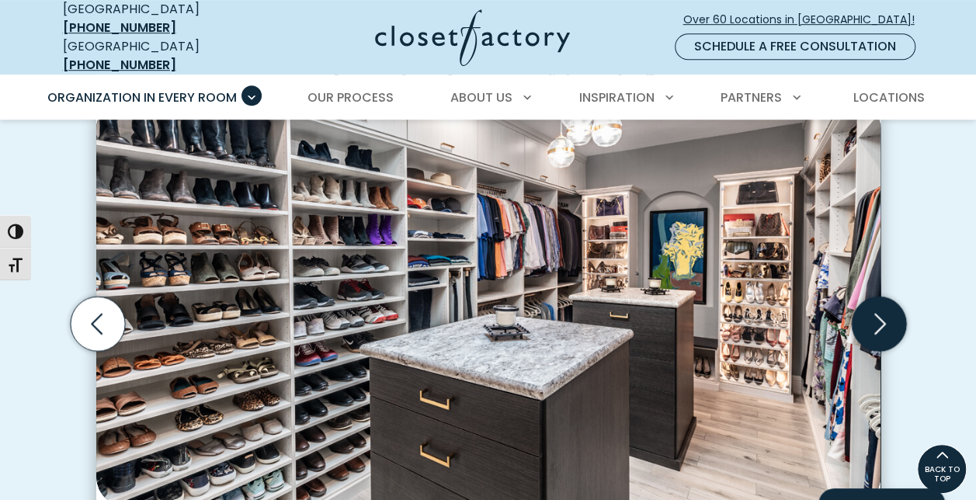
click at [882, 317] on icon "Next slide" at bounding box center [878, 324] width 54 height 54
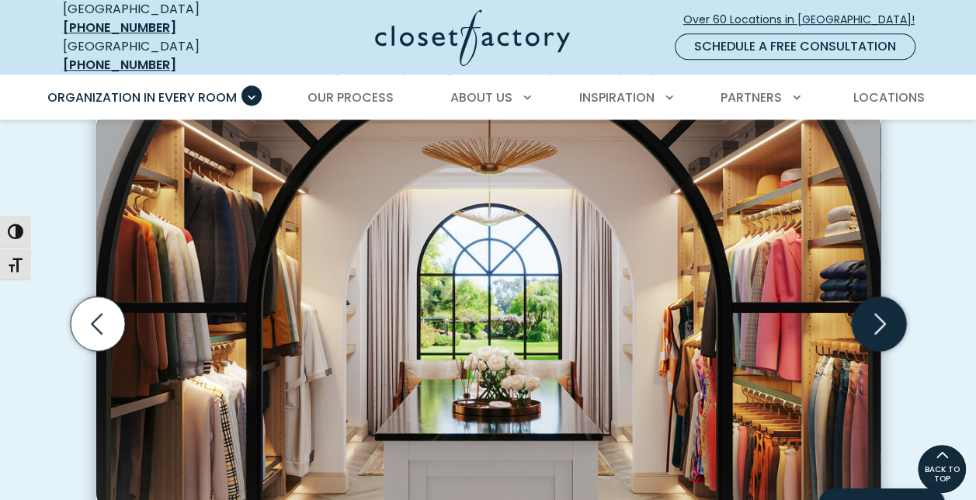
click at [882, 317] on icon "Next slide" at bounding box center [878, 324] width 54 height 54
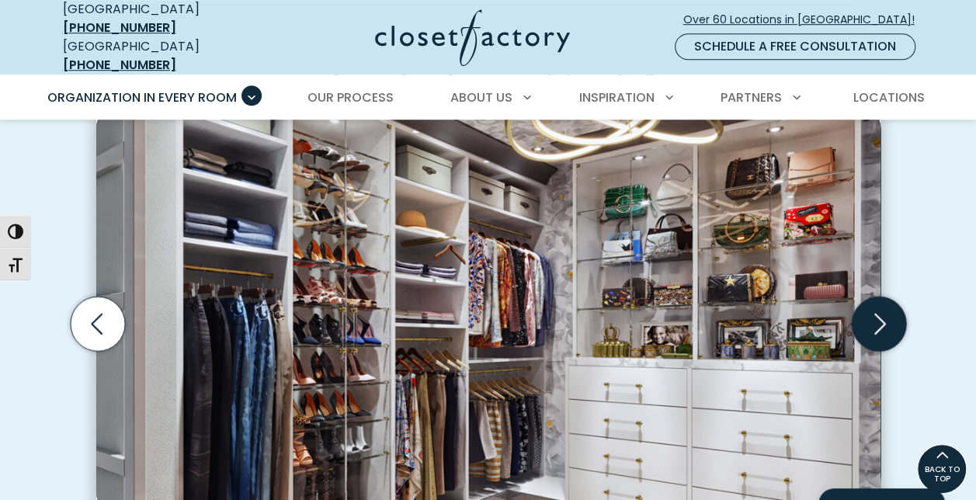
click at [882, 317] on icon "Next slide" at bounding box center [878, 324] width 54 height 54
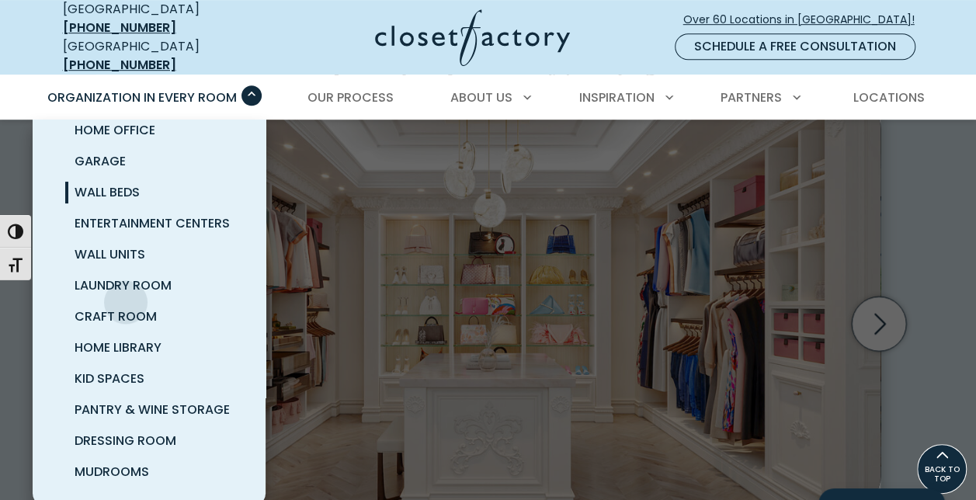
scroll to position [0, 0]
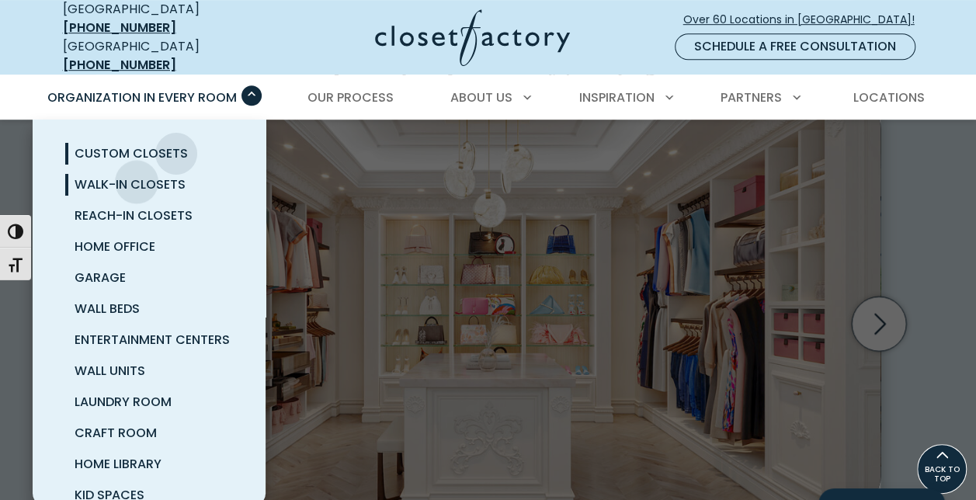
click at [137, 176] on span "Walk-In Closets" at bounding box center [130, 185] width 111 height 18
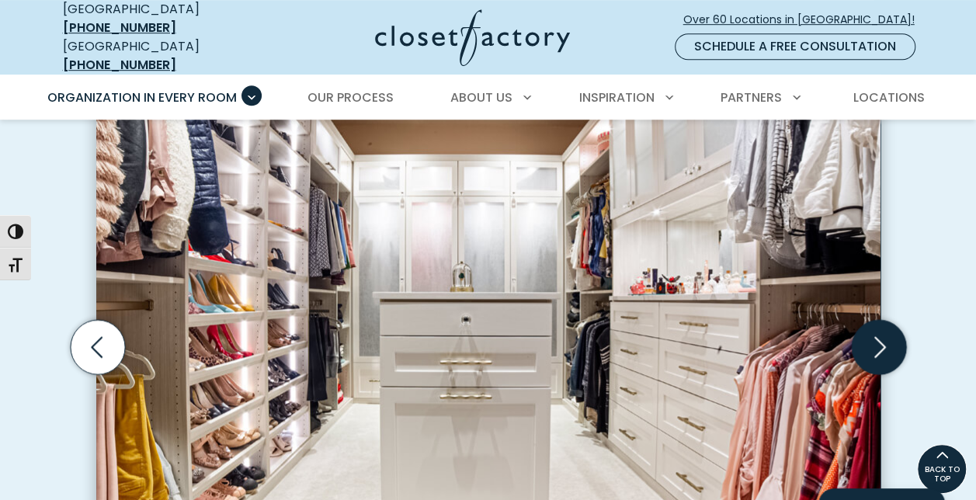
click at [885, 320] on icon "Next slide" at bounding box center [878, 347] width 54 height 54
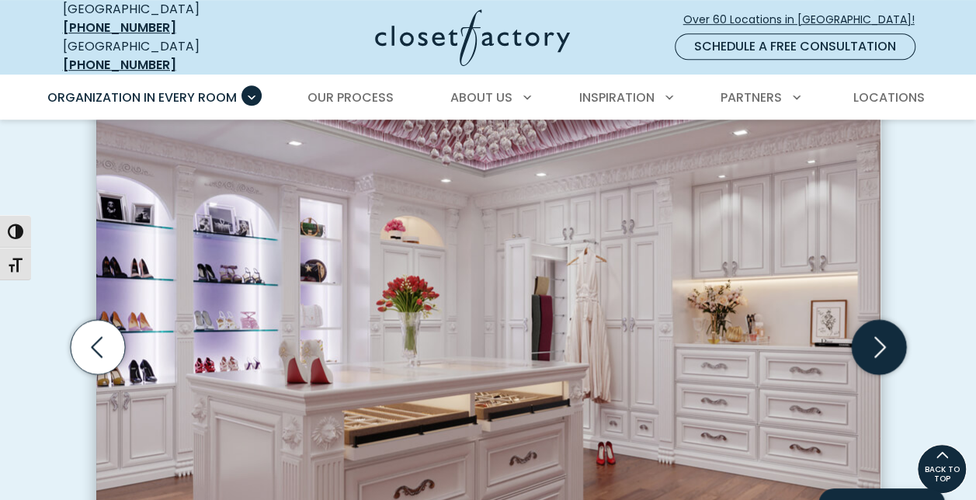
click at [885, 320] on icon "Next slide" at bounding box center [878, 347] width 54 height 54
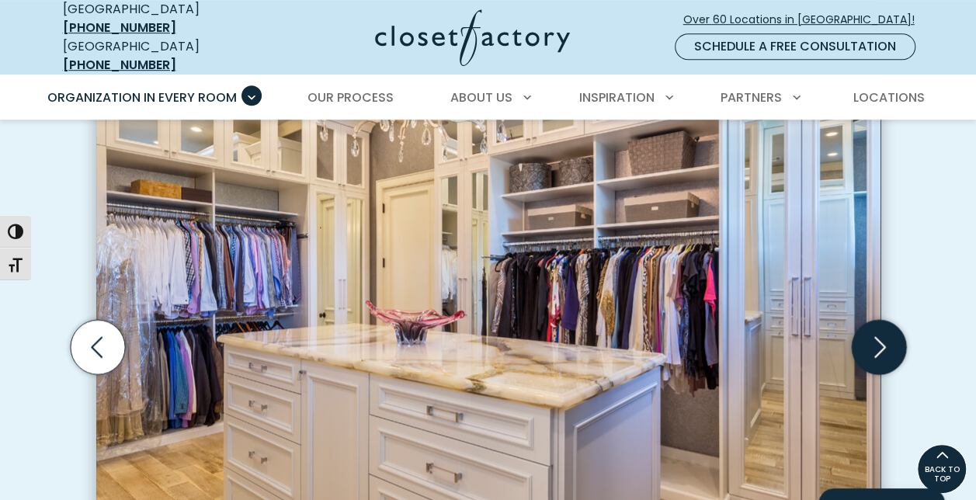
click at [885, 320] on icon "Next slide" at bounding box center [878, 347] width 54 height 54
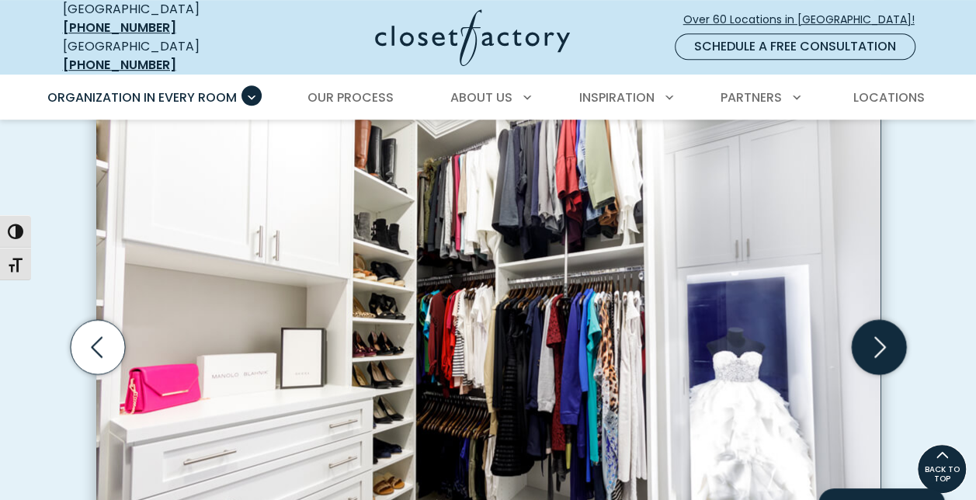
click at [885, 320] on icon "Next slide" at bounding box center [878, 347] width 54 height 54
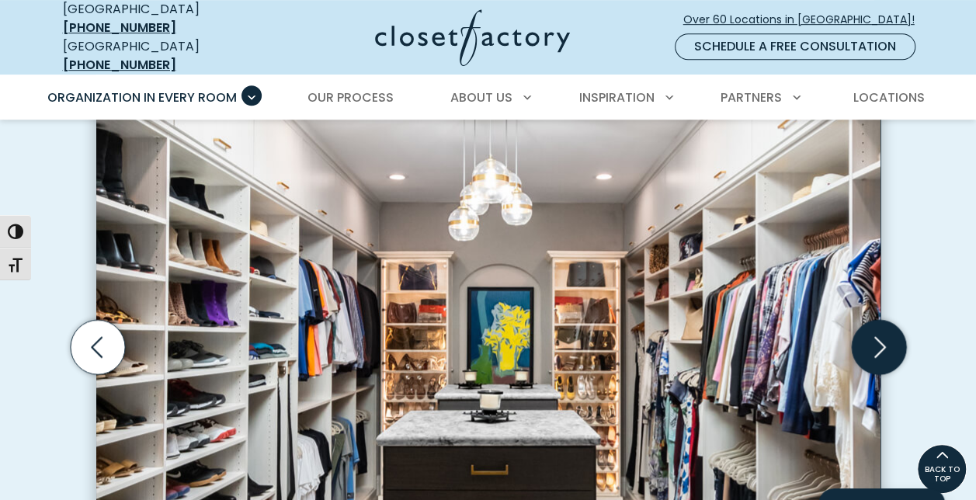
click at [885, 320] on icon "Next slide" at bounding box center [878, 347] width 54 height 54
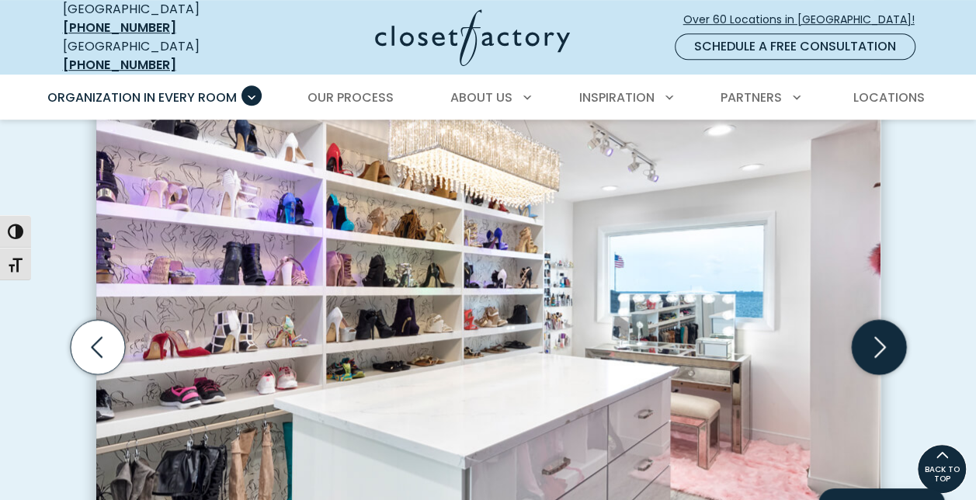
click at [885, 320] on icon "Next slide" at bounding box center [878, 347] width 54 height 54
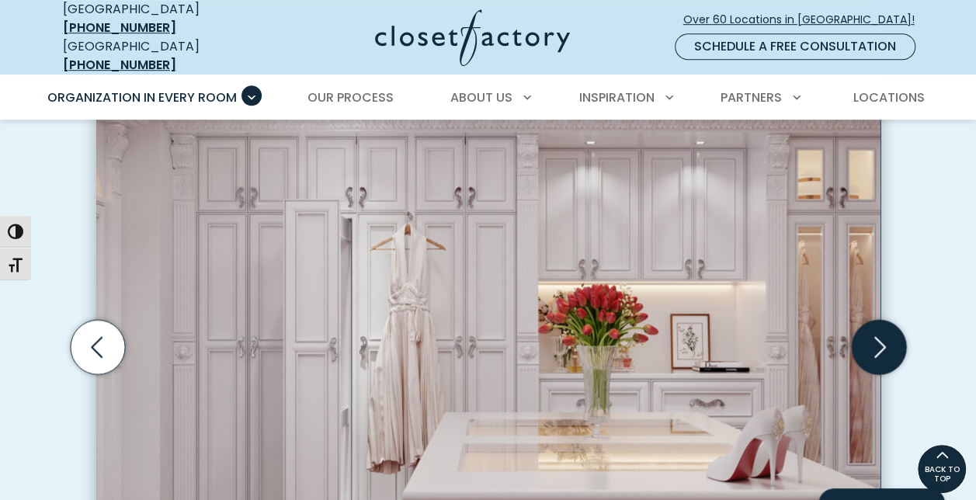
click at [885, 320] on icon "Next slide" at bounding box center [878, 347] width 54 height 54
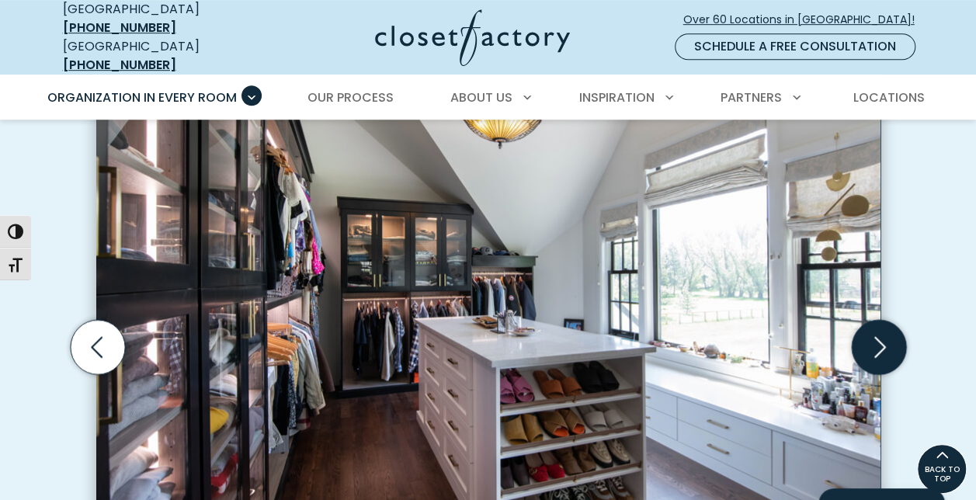
click at [885, 320] on icon "Next slide" at bounding box center [878, 347] width 54 height 54
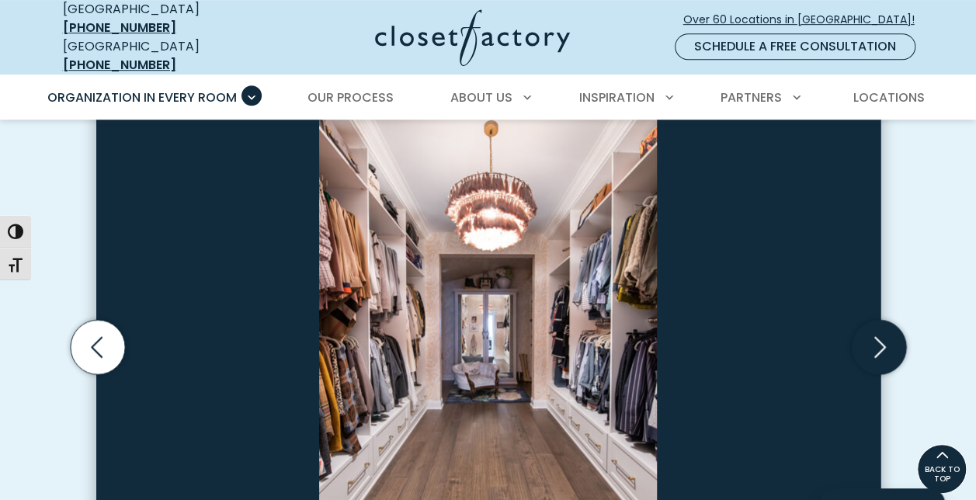
click at [885, 320] on icon "Next slide" at bounding box center [878, 347] width 54 height 54
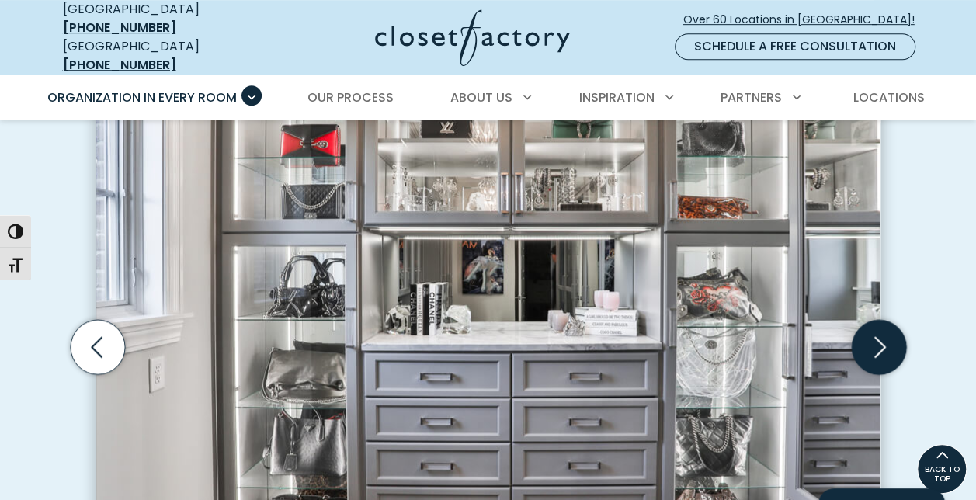
click at [885, 320] on icon "Next slide" at bounding box center [878, 347] width 54 height 54
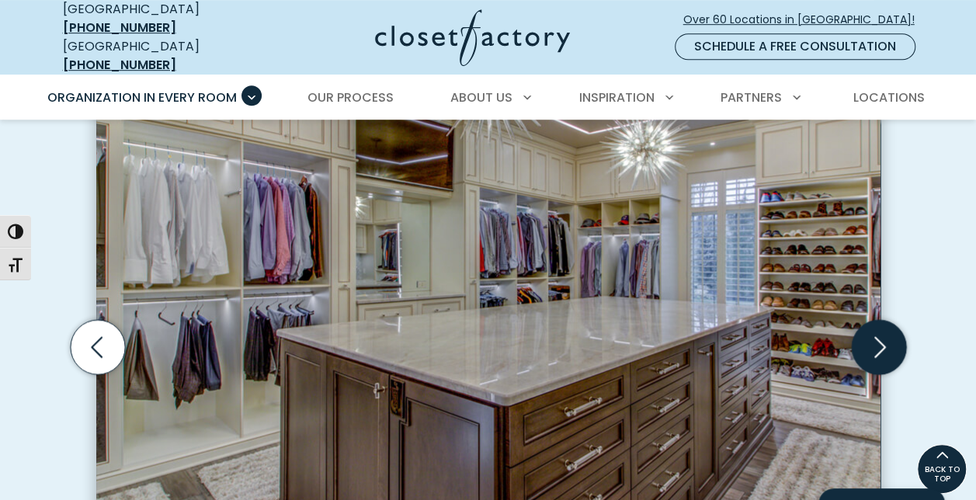
click at [885, 320] on icon "Next slide" at bounding box center [878, 347] width 54 height 54
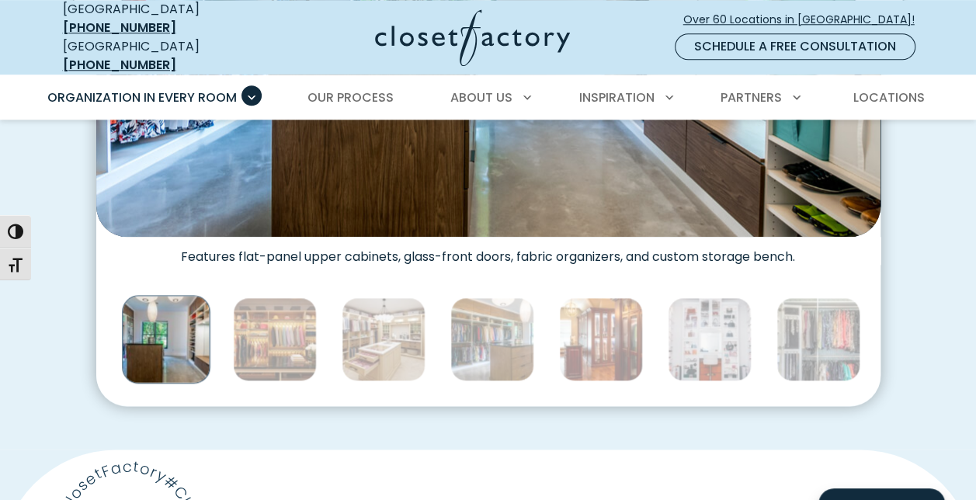
scroll to position [804, 0]
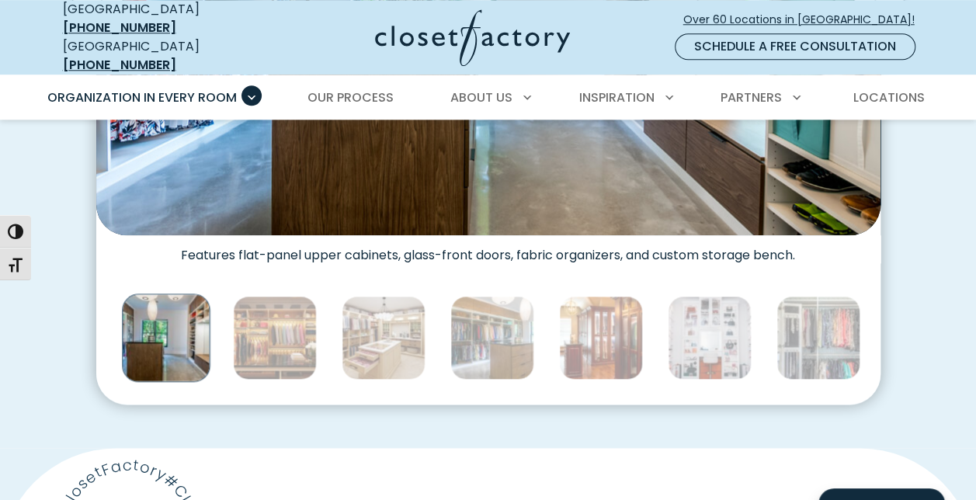
click at [746, 238] on figure "Features flat-panel upper cabinets, glass-front doors, fabric organizers, and c…" at bounding box center [488, 10] width 784 height 521
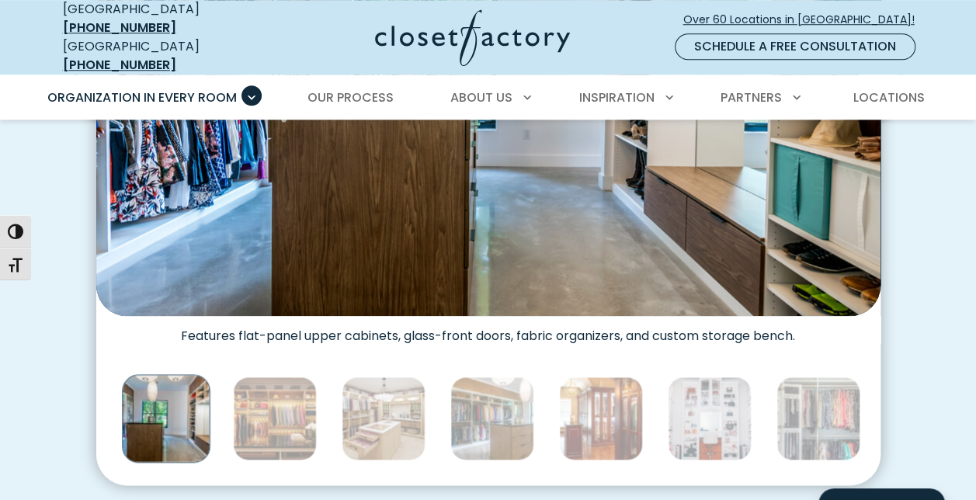
scroll to position [728, 0]
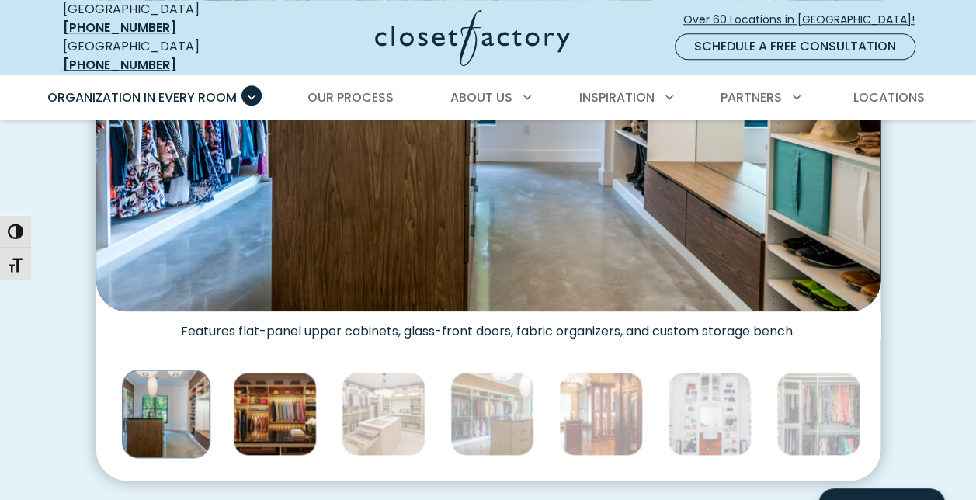
click at [269, 387] on img "Thumbnail Gallery" at bounding box center [275, 414] width 84 height 84
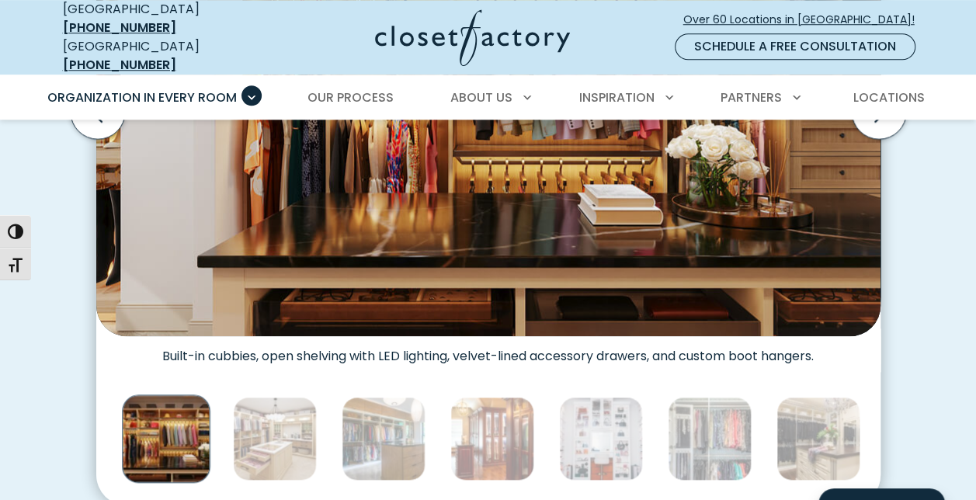
scroll to position [749, 0]
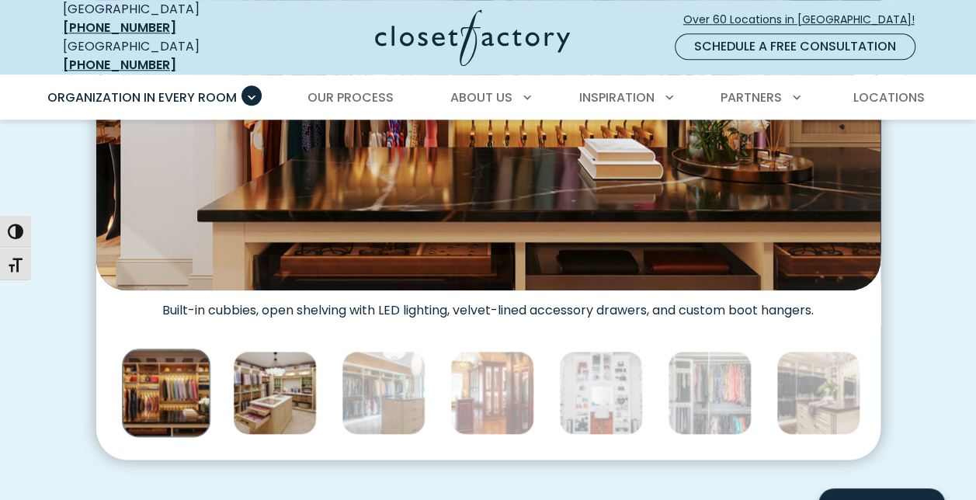
click at [261, 374] on img "Thumbnail Gallery" at bounding box center [275, 393] width 84 height 84
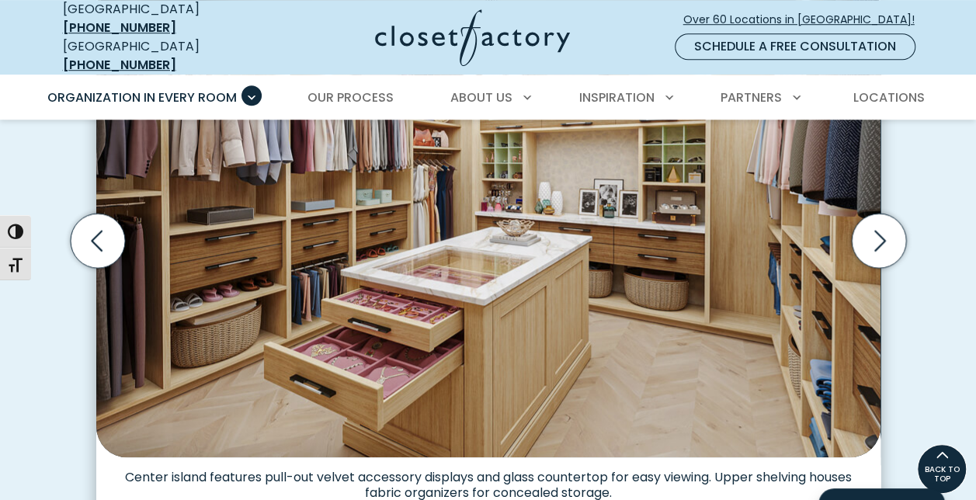
scroll to position [556, 0]
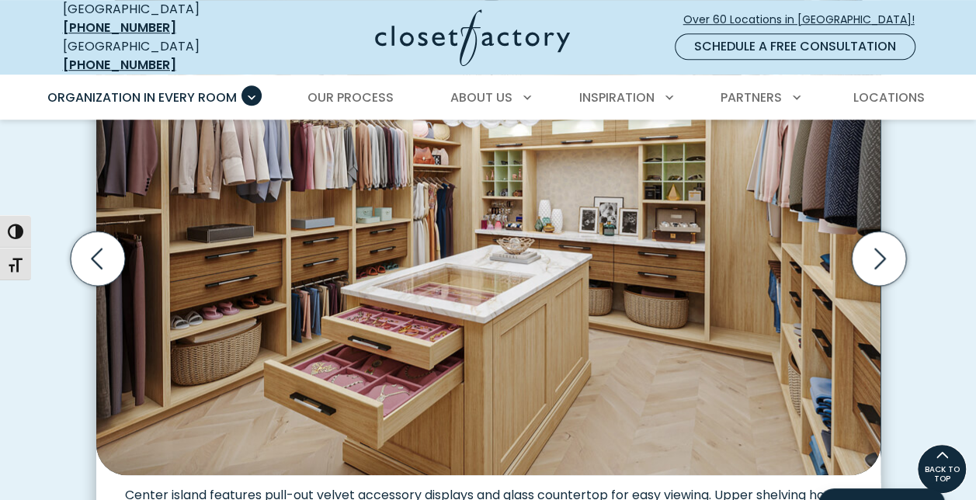
click at [306, 322] on img "Thumbnail Gallery" at bounding box center [488, 237] width 784 height 478
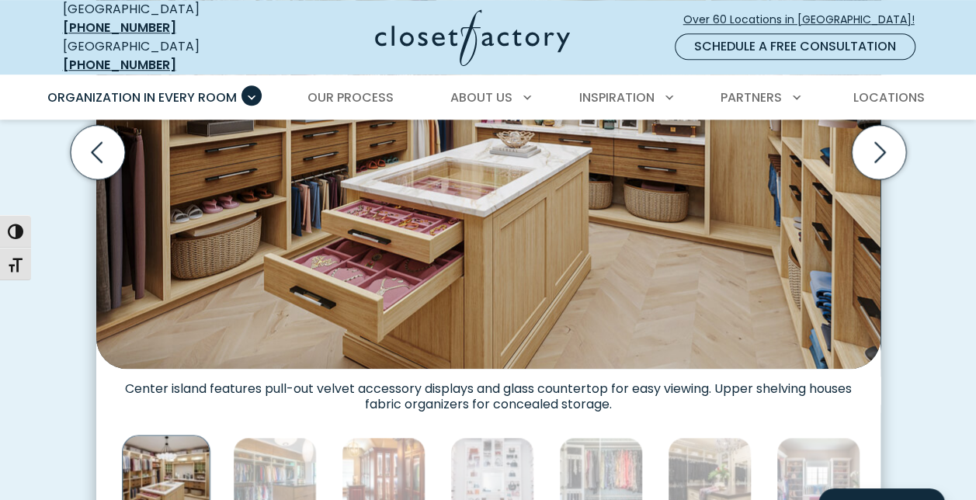
scroll to position [676, 0]
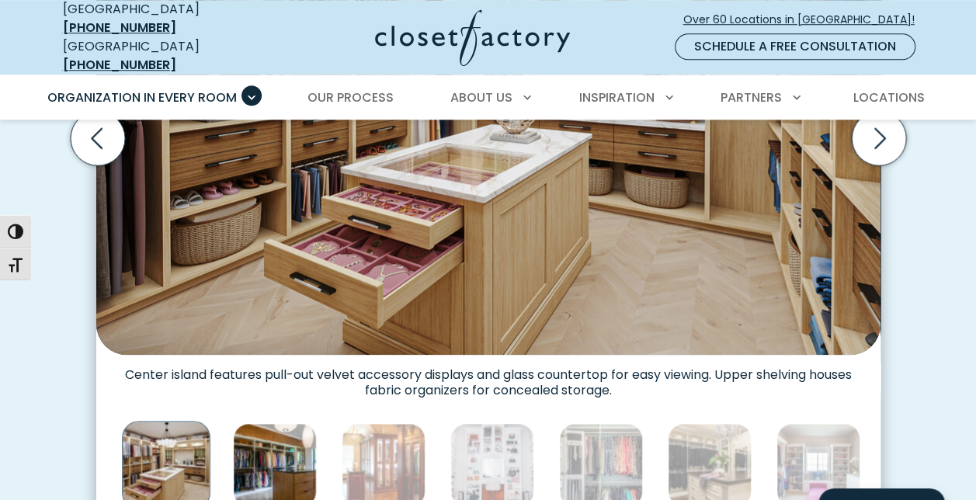
click at [261, 441] on img "Thumbnail Gallery" at bounding box center [275, 465] width 84 height 84
click at [263, 426] on img "Thumbnail Gallery" at bounding box center [275, 465] width 84 height 84
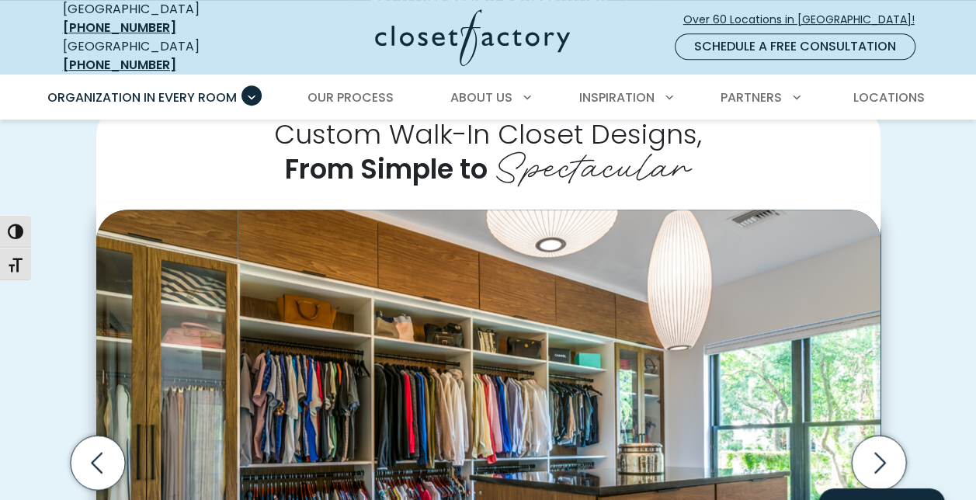
scroll to position [346, 0]
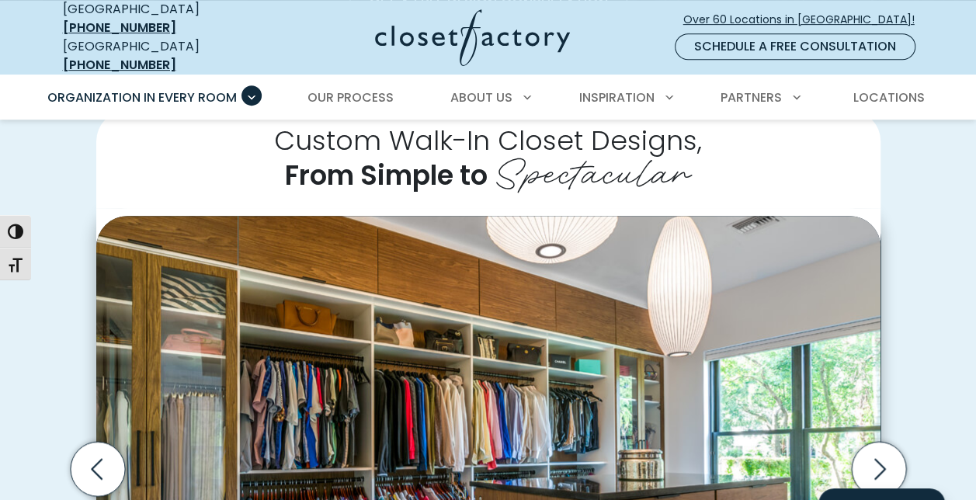
click at [249, 426] on img "Thumbnail Gallery" at bounding box center [488, 455] width 784 height 478
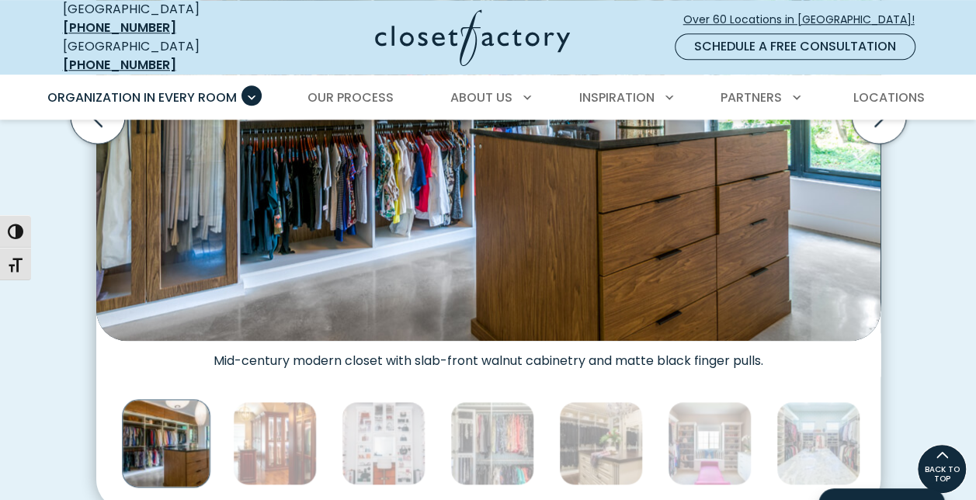
scroll to position [697, 0]
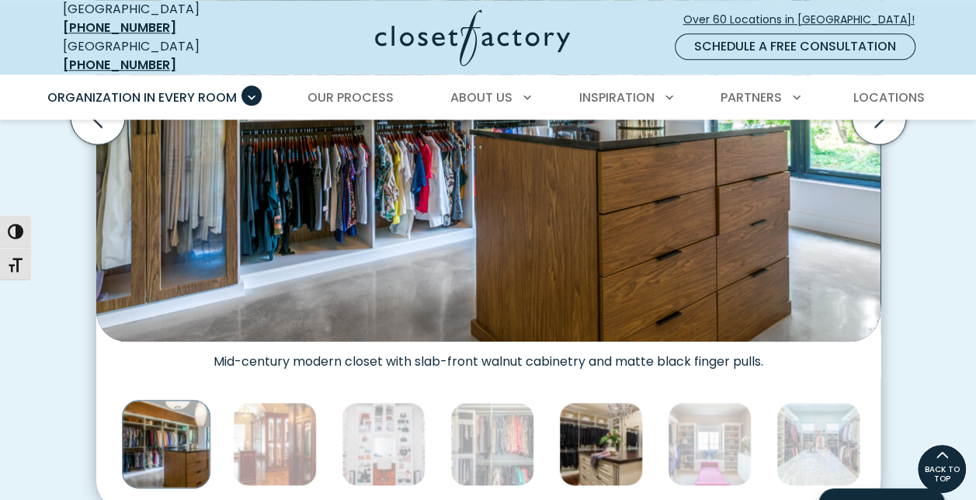
click at [607, 409] on img "Thumbnail Gallery" at bounding box center [601, 444] width 84 height 84
click at [583, 414] on img "Thumbnail Gallery" at bounding box center [601, 444] width 84 height 84
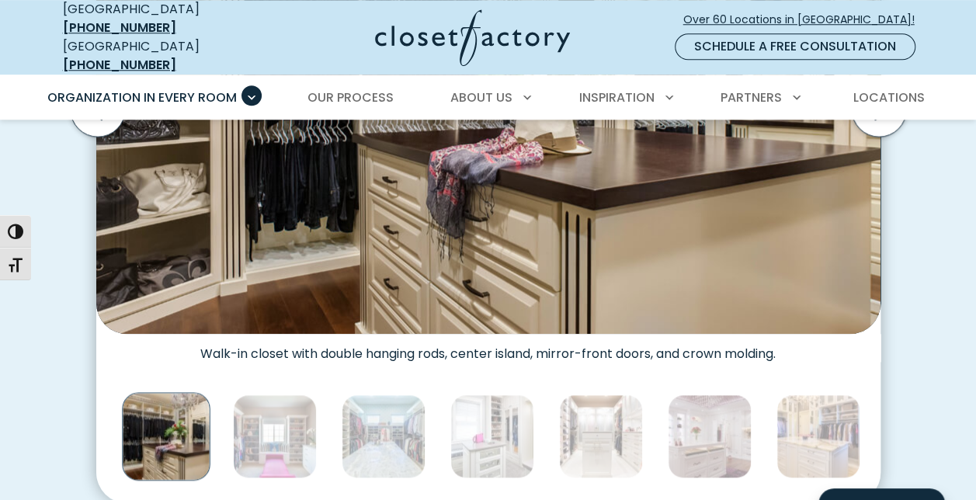
scroll to position [706, 0]
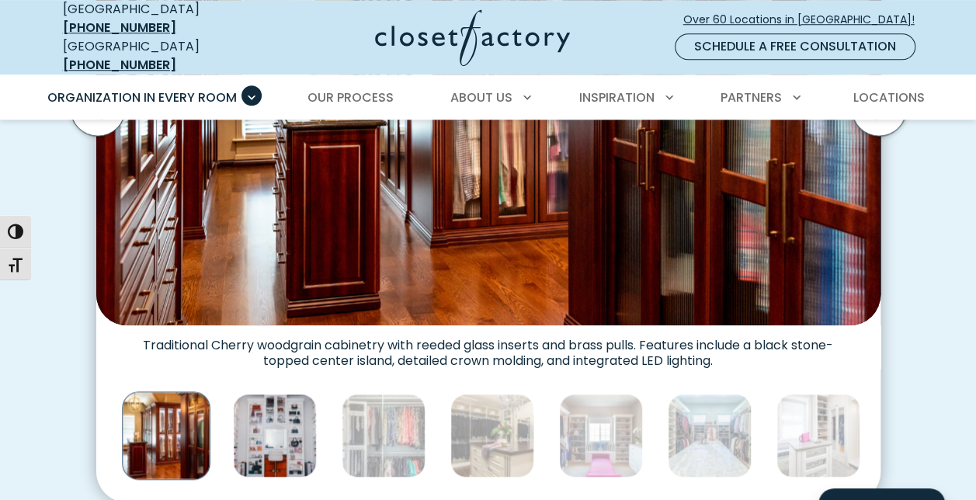
click at [259, 419] on img "Thumbnail Gallery" at bounding box center [275, 436] width 84 height 84
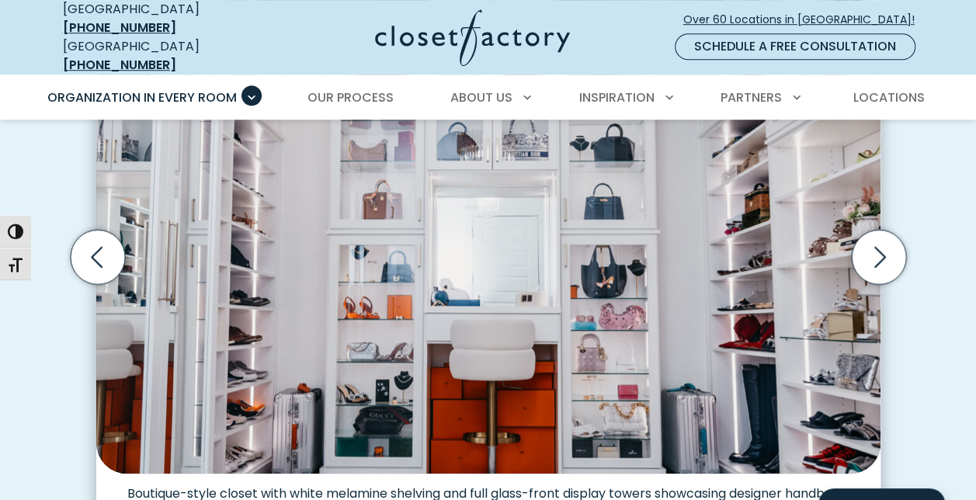
scroll to position [555, 0]
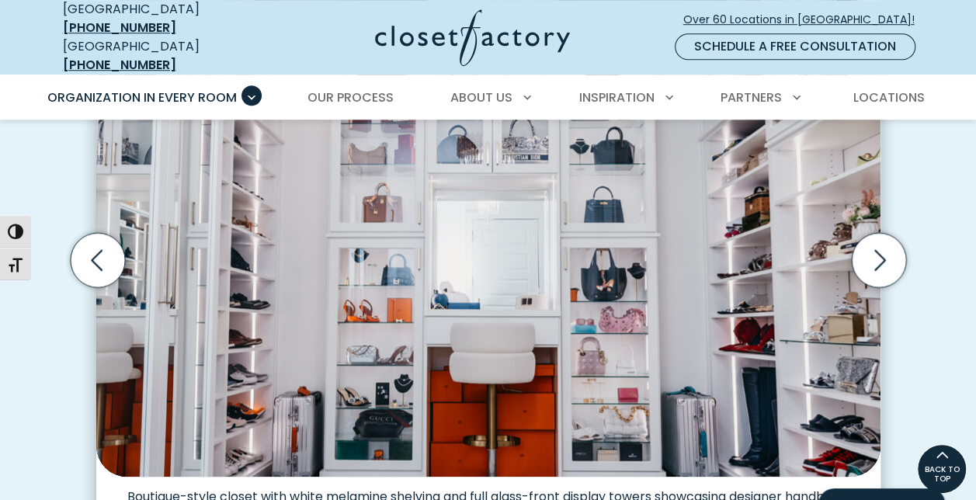
click at [246, 396] on img "Thumbnail Gallery" at bounding box center [488, 238] width 784 height 478
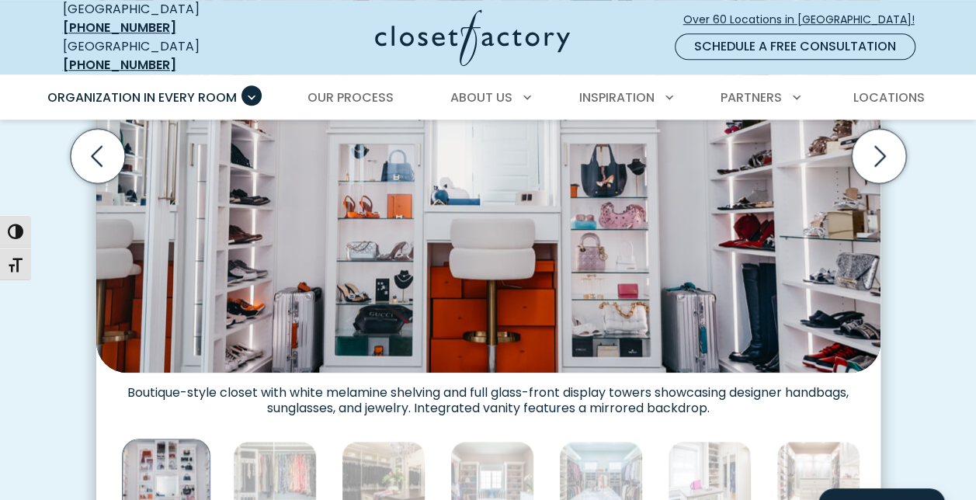
scroll to position [660, 0]
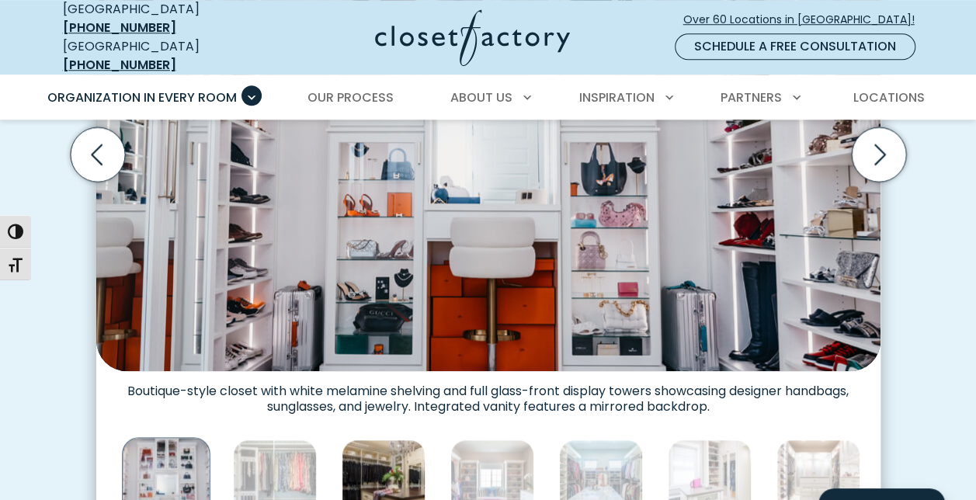
click at [399, 460] on img "Thumbnail Gallery" at bounding box center [384, 482] width 84 height 84
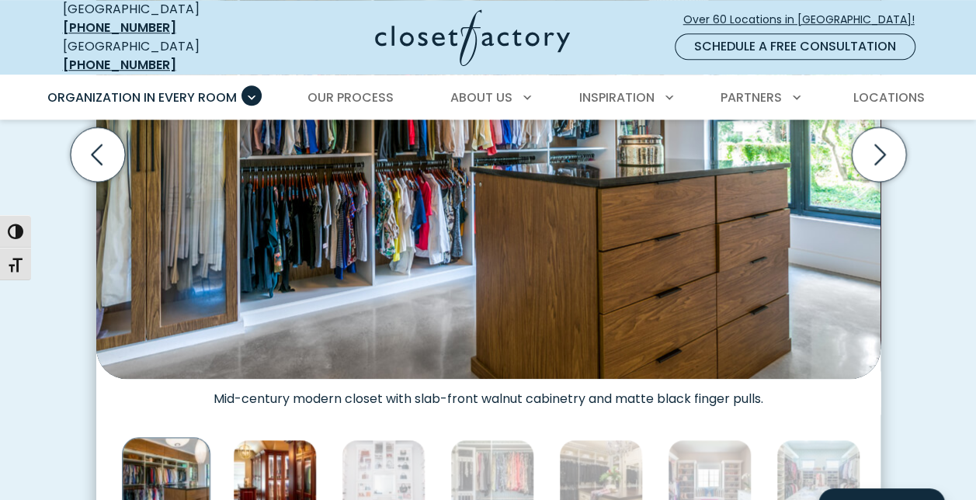
click at [268, 458] on img "Thumbnail Gallery" at bounding box center [275, 482] width 84 height 84
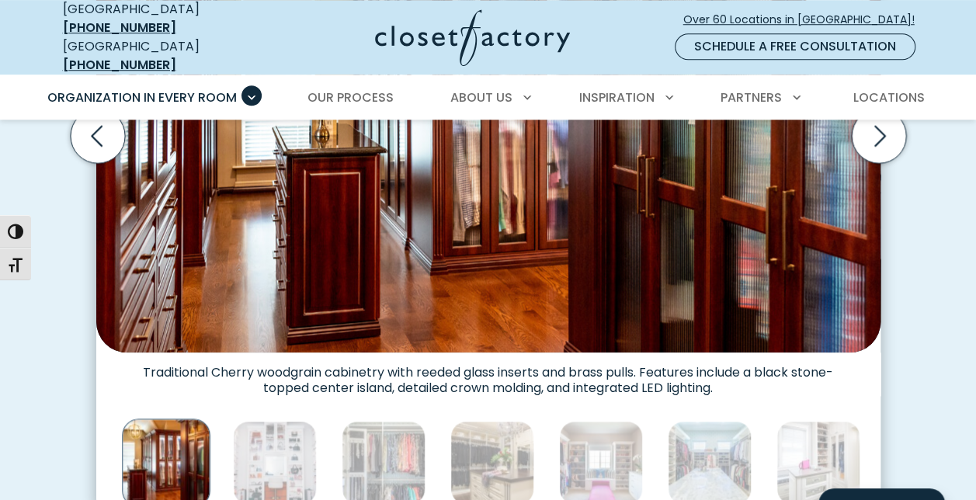
scroll to position [688, 0]
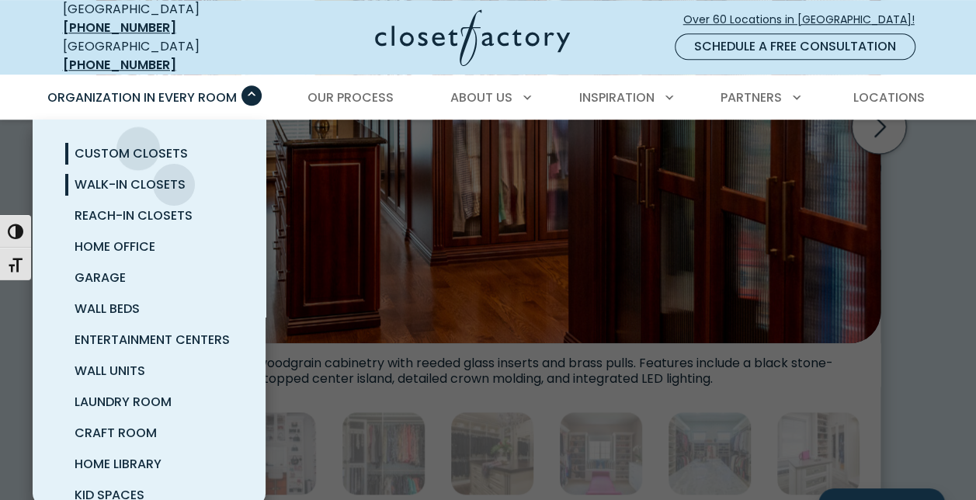
click at [138, 144] on span "Custom Closets" at bounding box center [131, 153] width 113 height 18
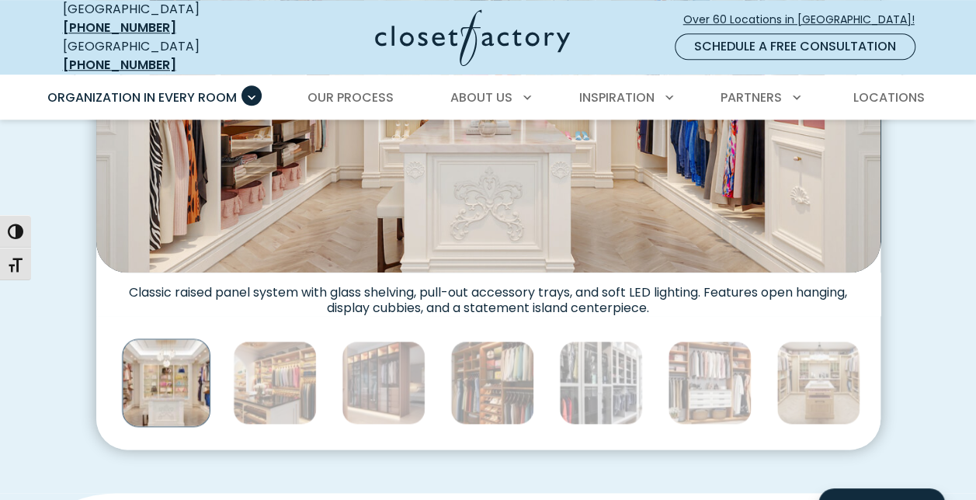
scroll to position [714, 0]
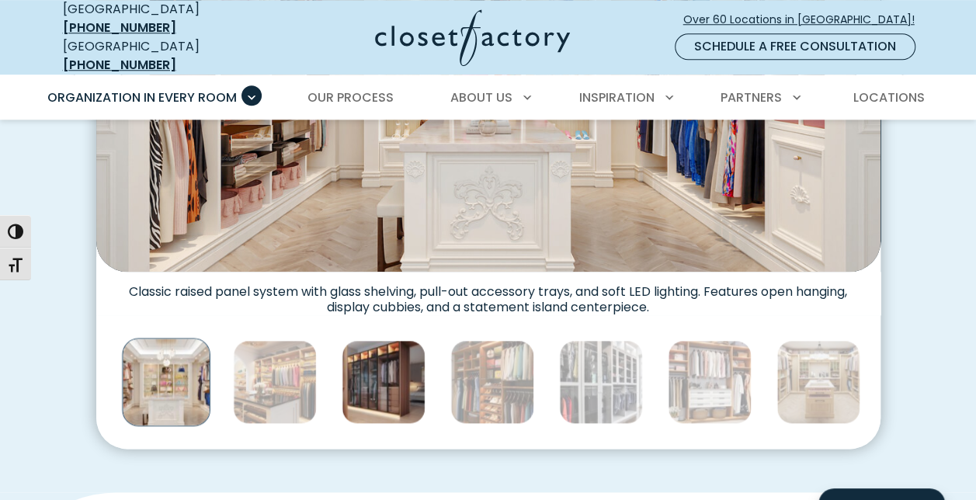
click at [412, 388] on img "Thumbnail Gallery" at bounding box center [384, 382] width 84 height 84
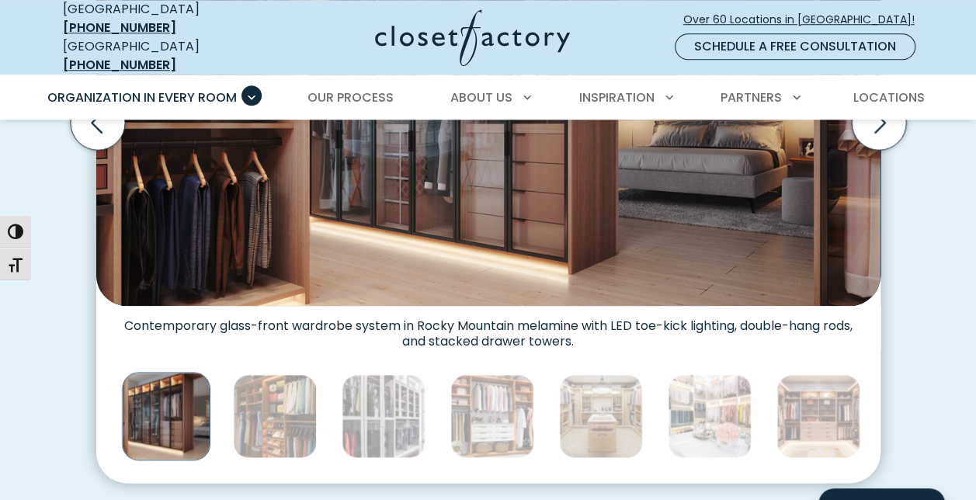
scroll to position [680, 0]
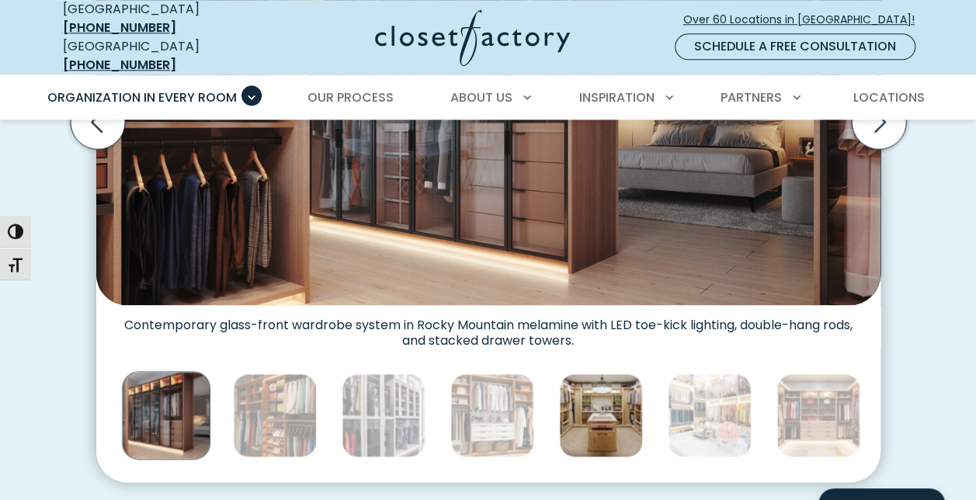
click at [605, 419] on img "Thumbnail Gallery" at bounding box center [601, 416] width 84 height 84
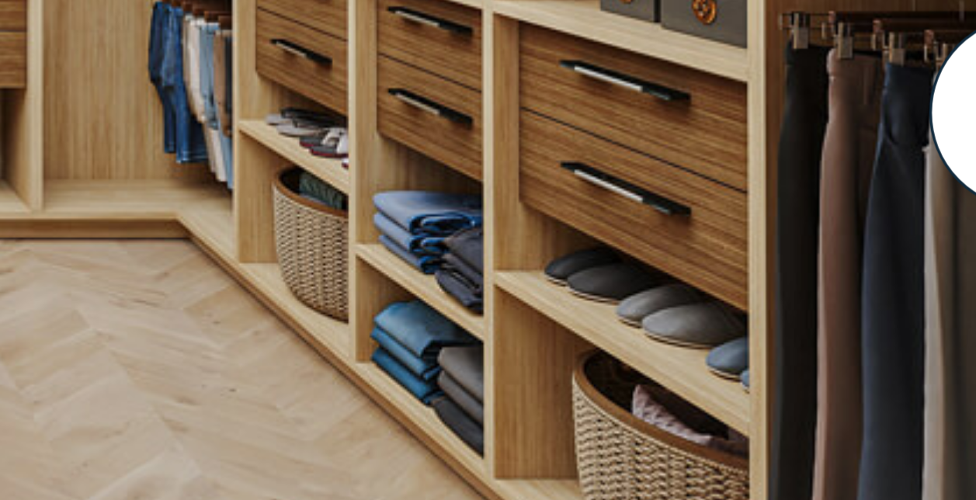
scroll to position [463, 0]
